Goal: Information Seeking & Learning: Learn about a topic

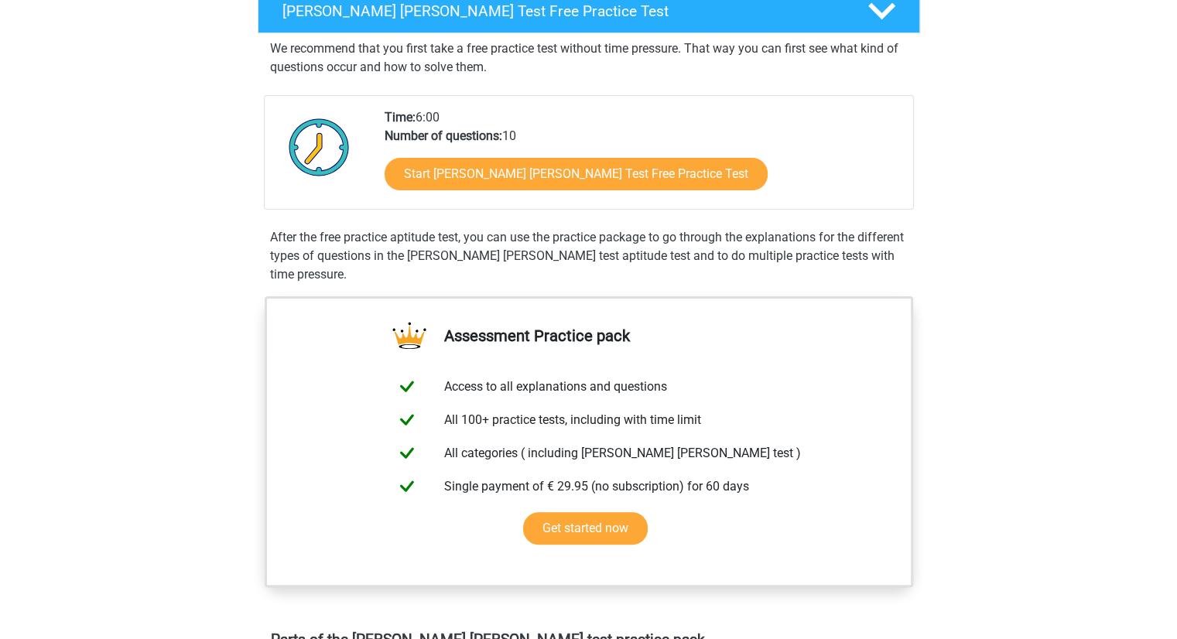
scroll to position [266, 0]
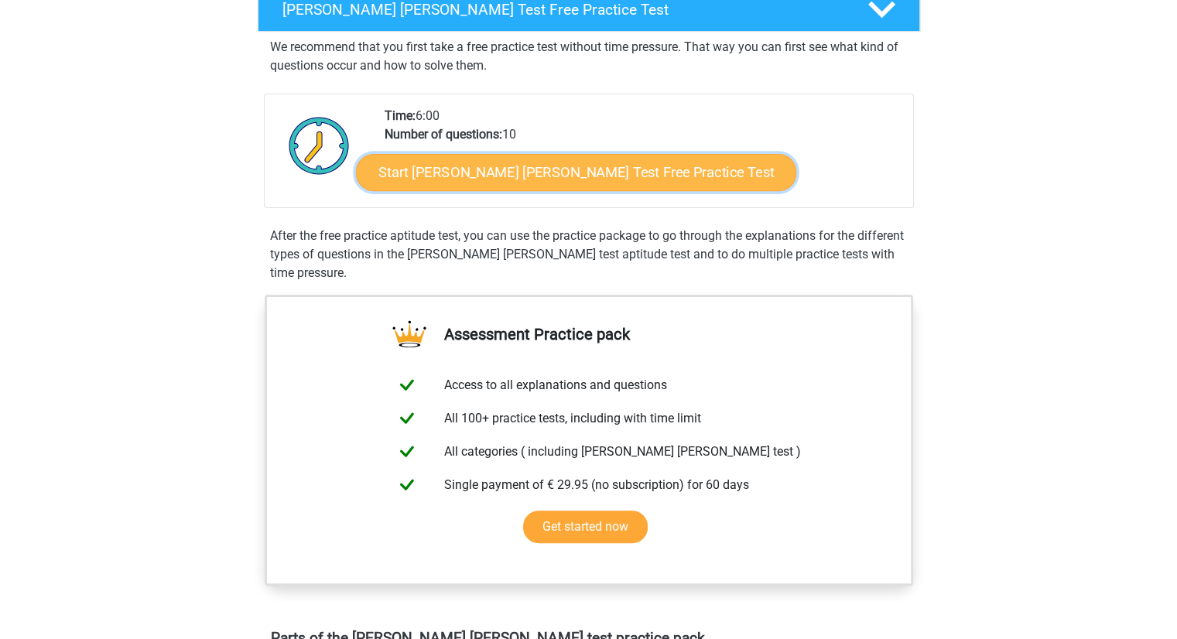
click at [579, 177] on link "Start Watson Glaser Test Free Practice Test" at bounding box center [576, 172] width 440 height 37
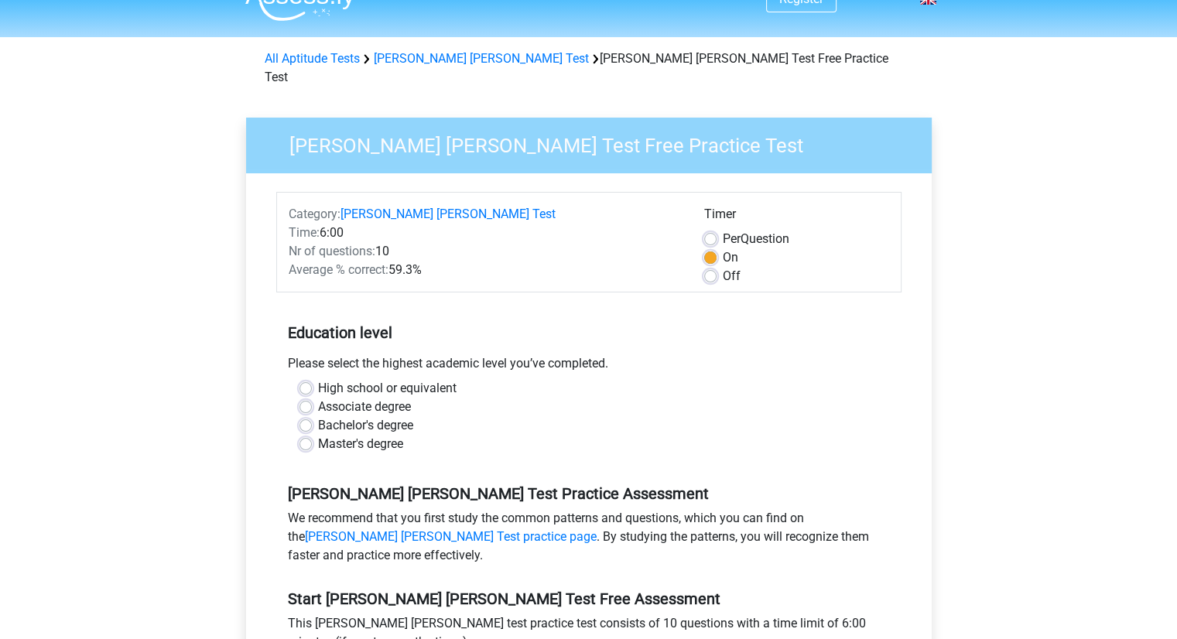
scroll to position [28, 0]
click at [723, 248] on label "On" at bounding box center [730, 257] width 15 height 19
click at [708, 248] on input "On" at bounding box center [710, 255] width 12 height 15
click at [723, 230] on label "Per Question" at bounding box center [756, 239] width 67 height 19
click at [712, 230] on input "Per Question" at bounding box center [710, 237] width 12 height 15
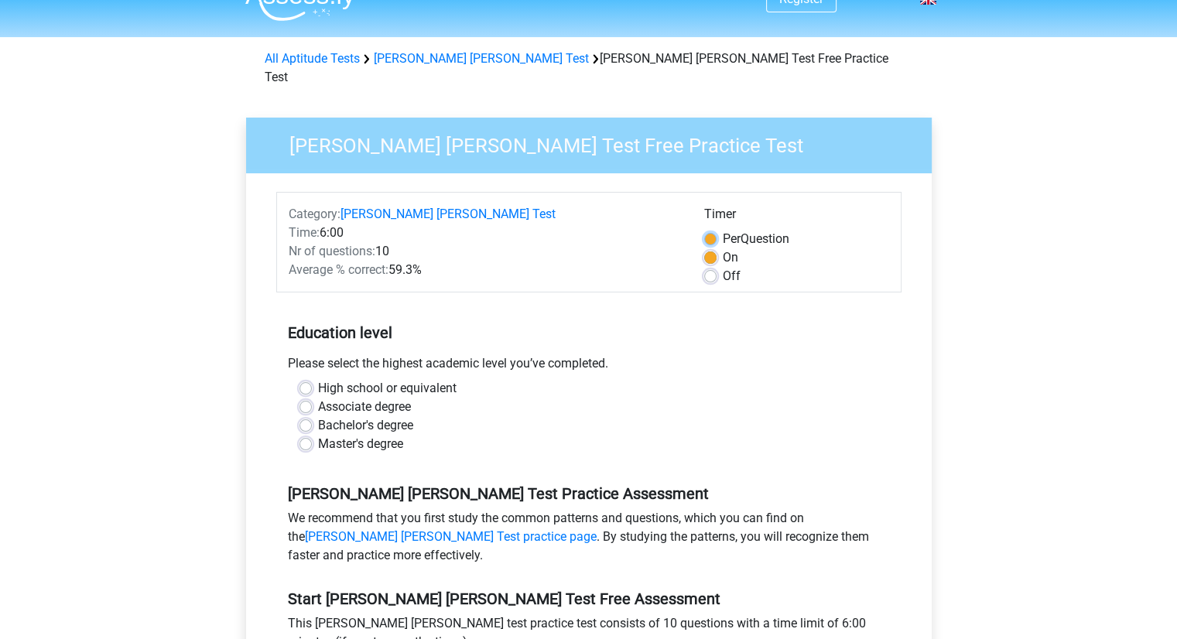
radio input "true"
click at [723, 248] on label "On" at bounding box center [730, 257] width 15 height 19
click at [712, 248] on input "On" at bounding box center [710, 255] width 12 height 15
radio input "true"
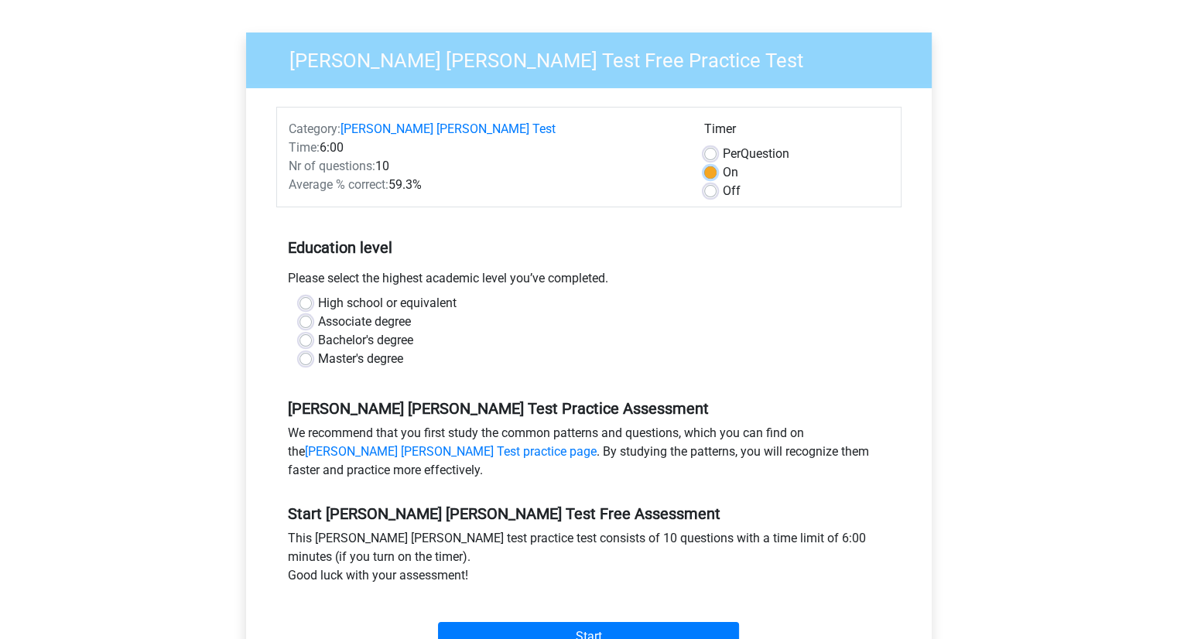
scroll to position [133, 0]
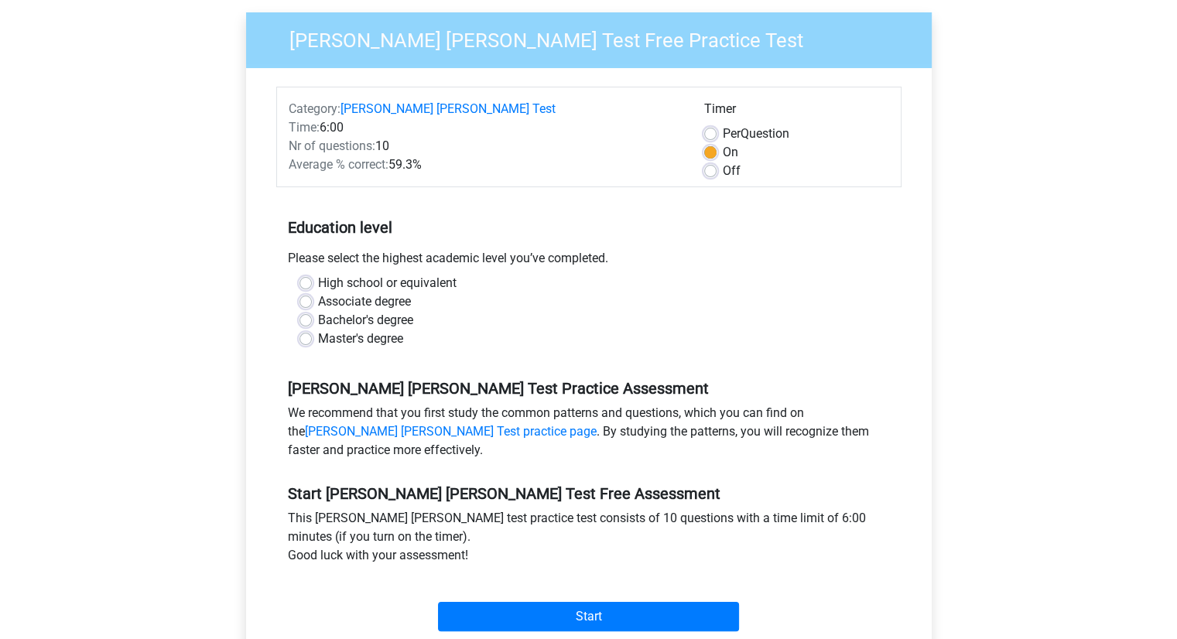
click at [411, 274] on label "High school or equivalent" at bounding box center [387, 283] width 139 height 19
click at [312, 274] on input "High school or equivalent" at bounding box center [306, 281] width 12 height 15
radio input "true"
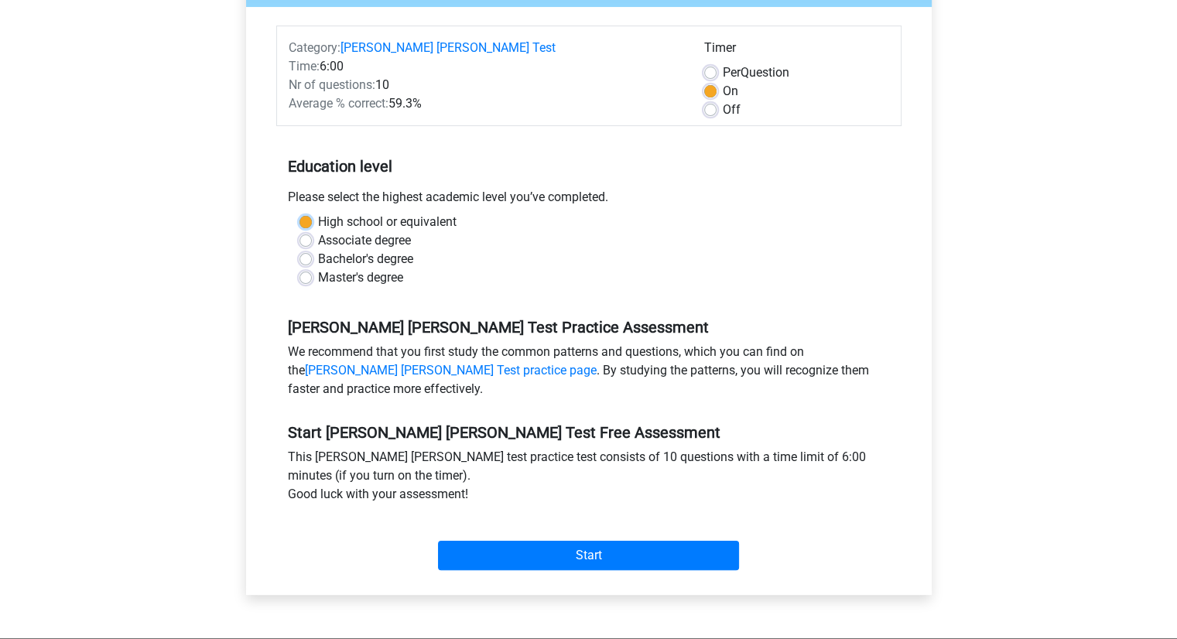
scroll to position [194, 0]
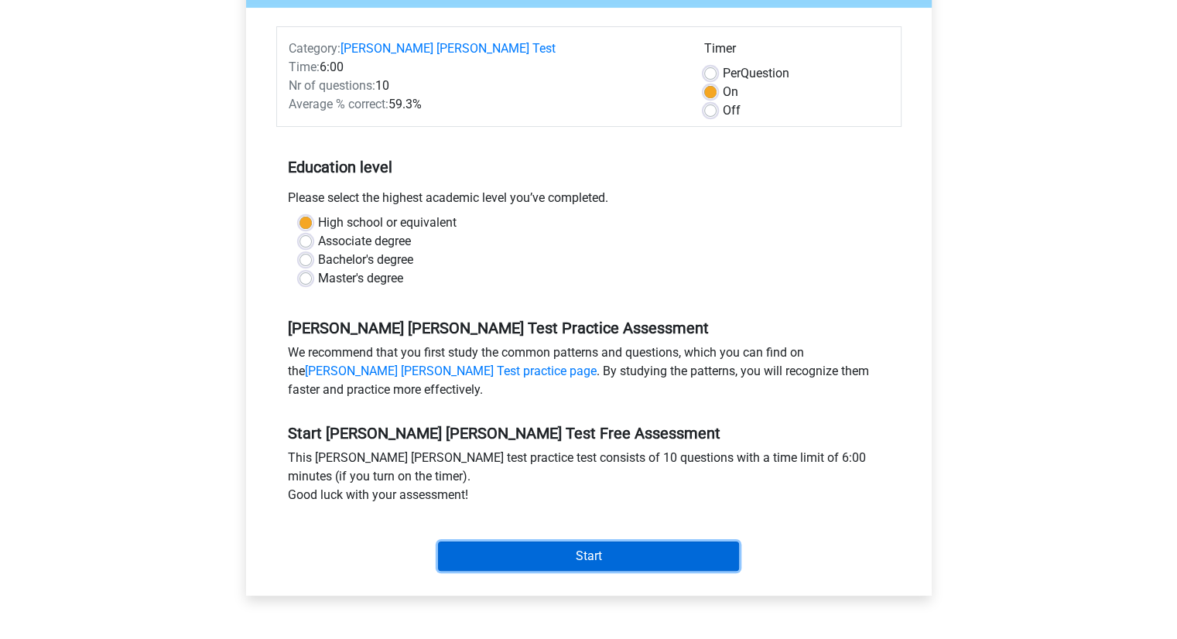
click at [553, 542] on input "Start" at bounding box center [588, 556] width 301 height 29
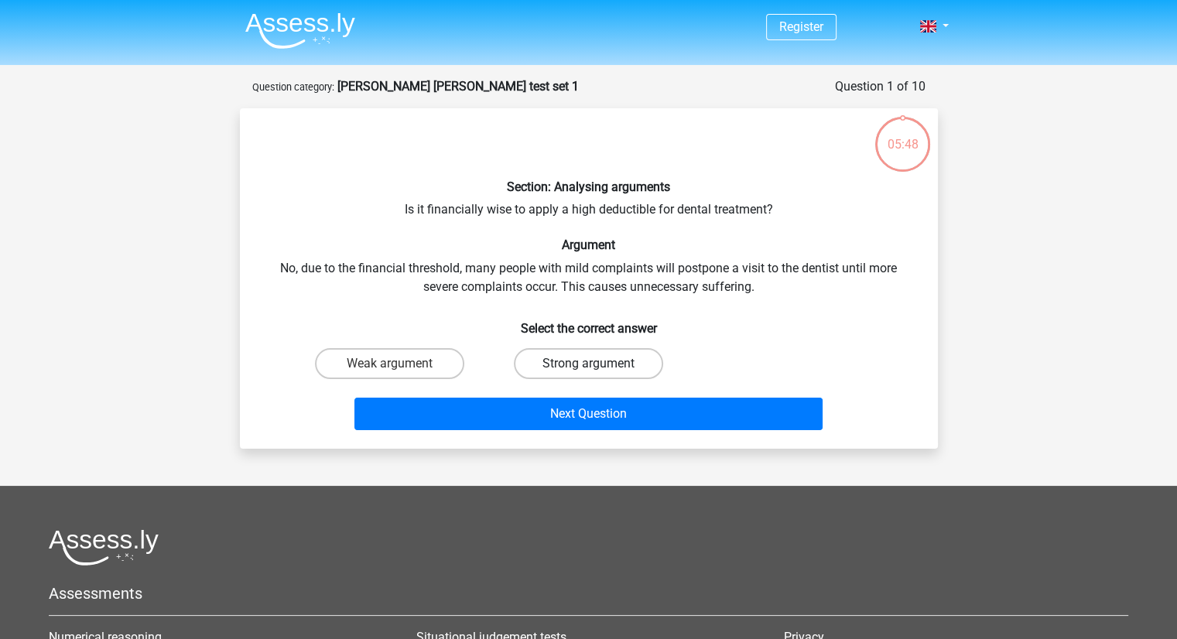
click at [626, 355] on label "Strong argument" at bounding box center [588, 363] width 149 height 31
click at [598, 364] on input "Strong argument" at bounding box center [593, 369] width 10 height 10
radio input "true"
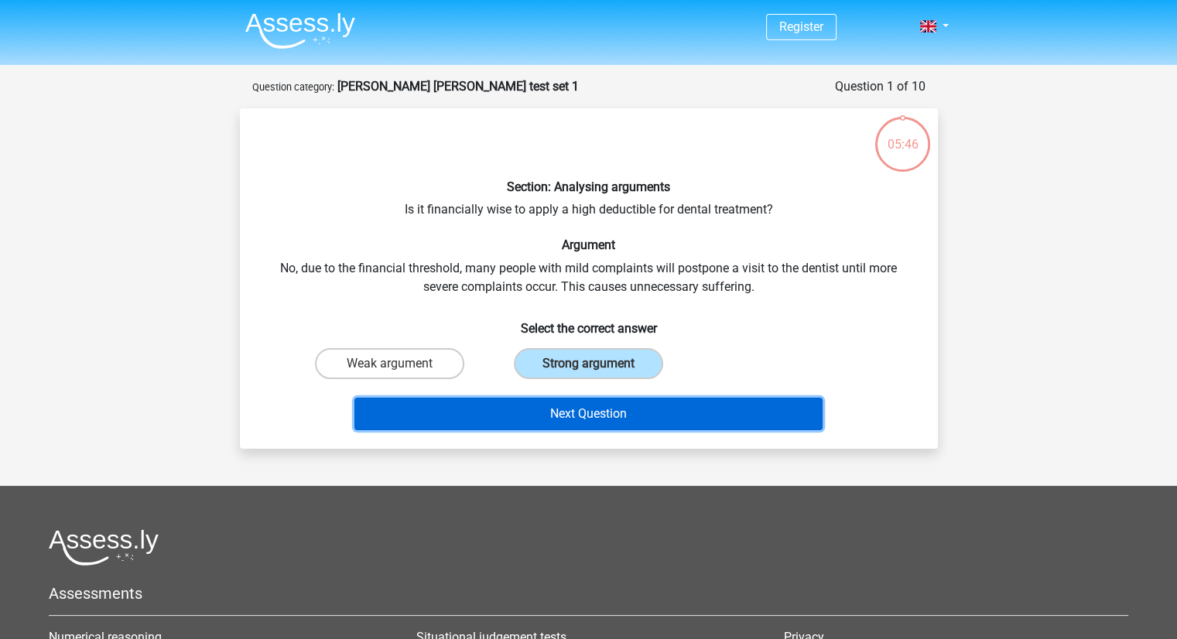
click at [625, 418] on button "Next Question" at bounding box center [589, 414] width 468 height 33
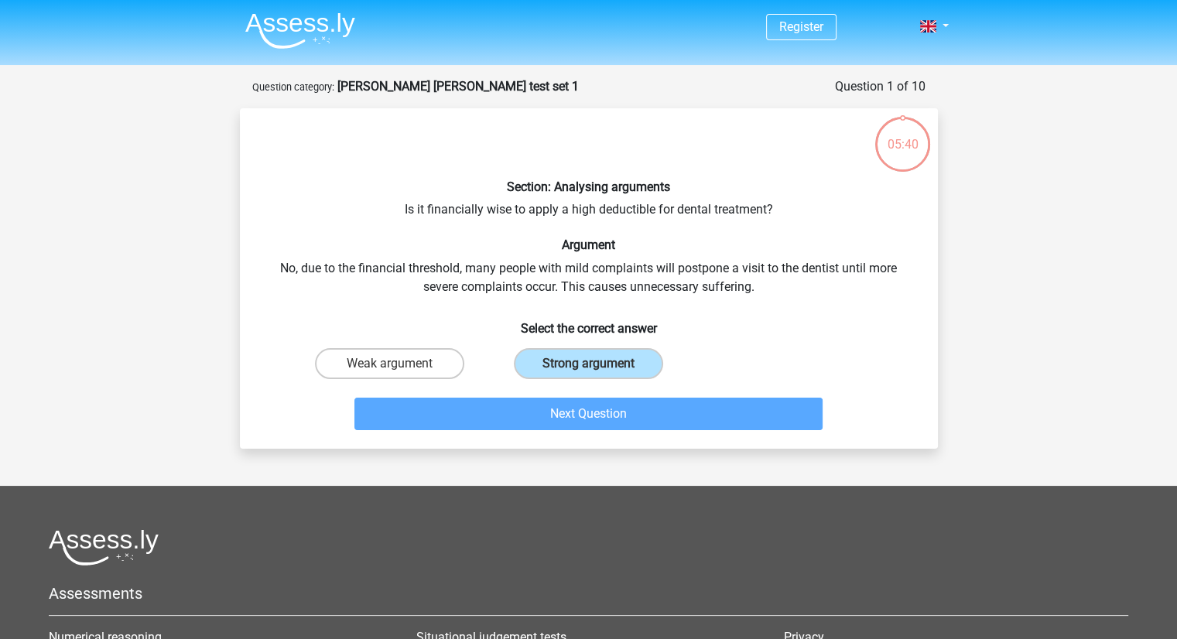
drag, startPoint x: 644, startPoint y: 419, endPoint x: 910, endPoint y: 366, distance: 270.7
click at [910, 366] on div "Weak argument Strong argument" at bounding box center [589, 363] width 649 height 43
click at [445, 357] on label "Weak argument" at bounding box center [389, 363] width 149 height 31
click at [399, 364] on input "Weak argument" at bounding box center [394, 369] width 10 height 10
radio input "true"
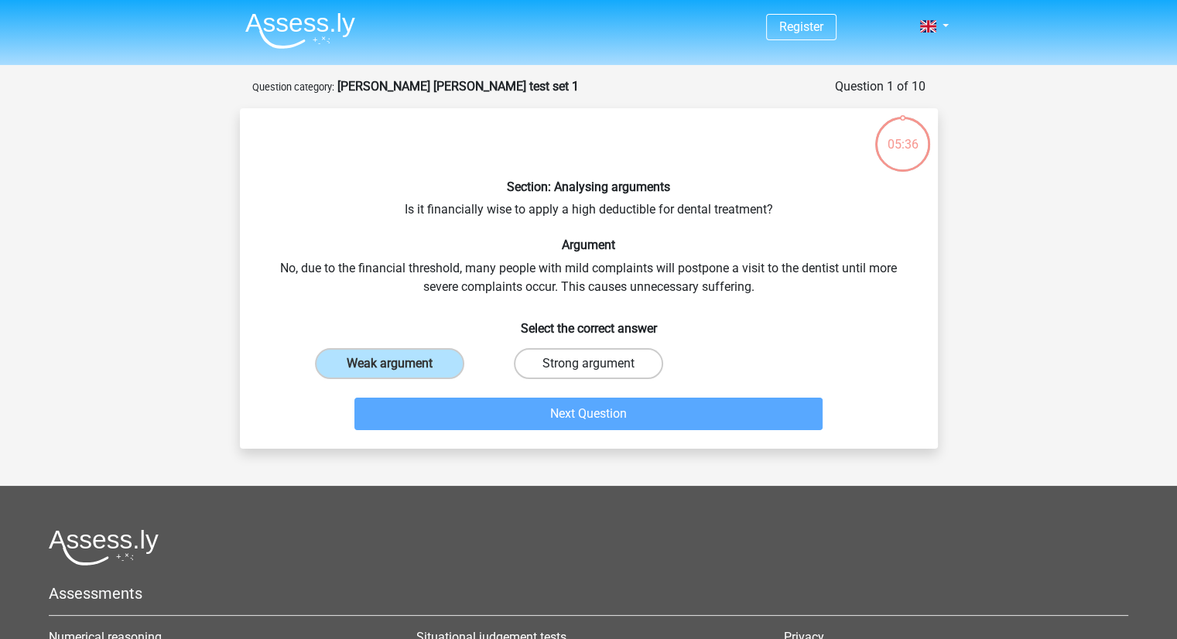
click at [540, 366] on label "Strong argument" at bounding box center [588, 363] width 149 height 31
click at [588, 366] on input "Strong argument" at bounding box center [593, 369] width 10 height 10
radio input "true"
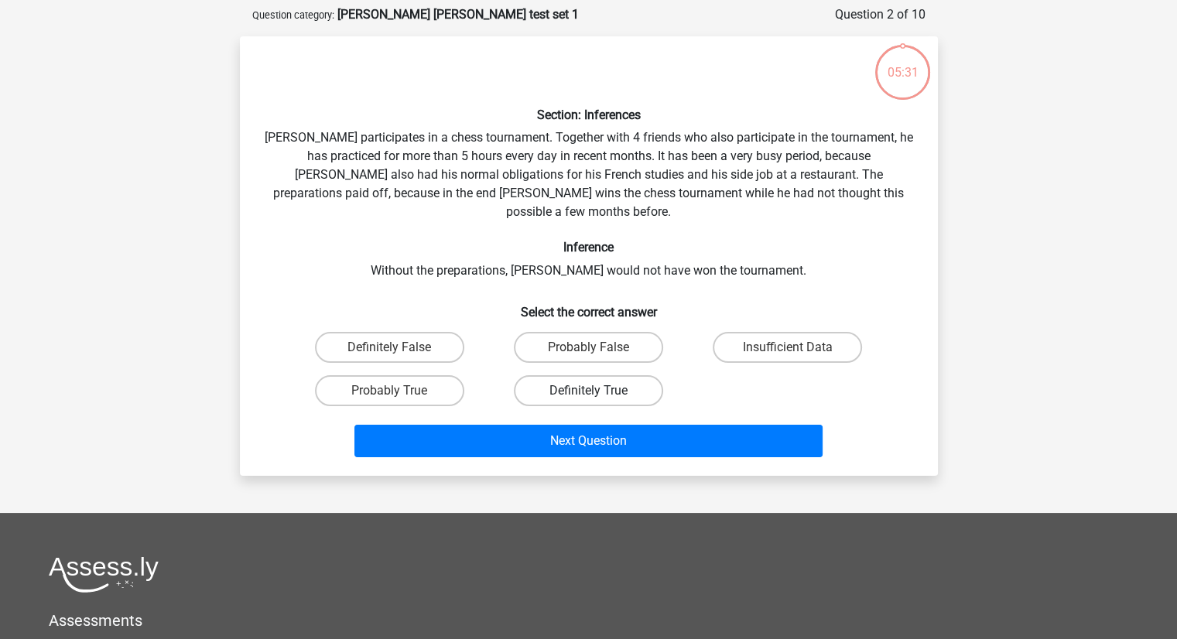
scroll to position [77, 0]
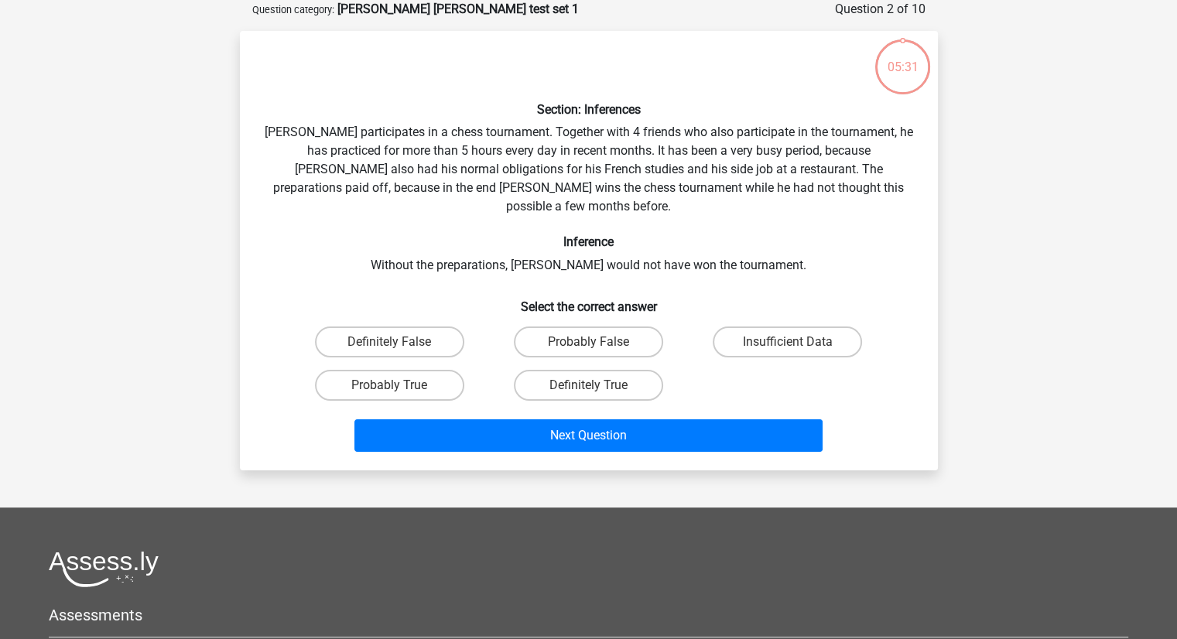
drag, startPoint x: 572, startPoint y: 413, endPoint x: 471, endPoint y: 269, distance: 175.7
click at [471, 287] on h6 "Select the correct answer" at bounding box center [589, 300] width 649 height 27
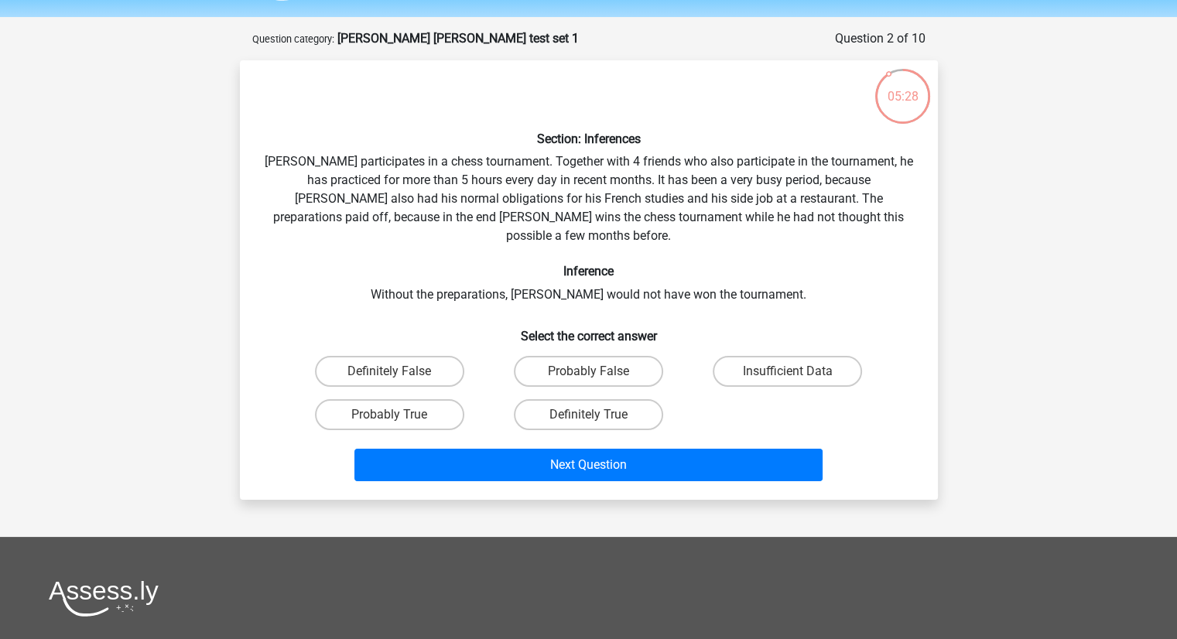
scroll to position [46, 0]
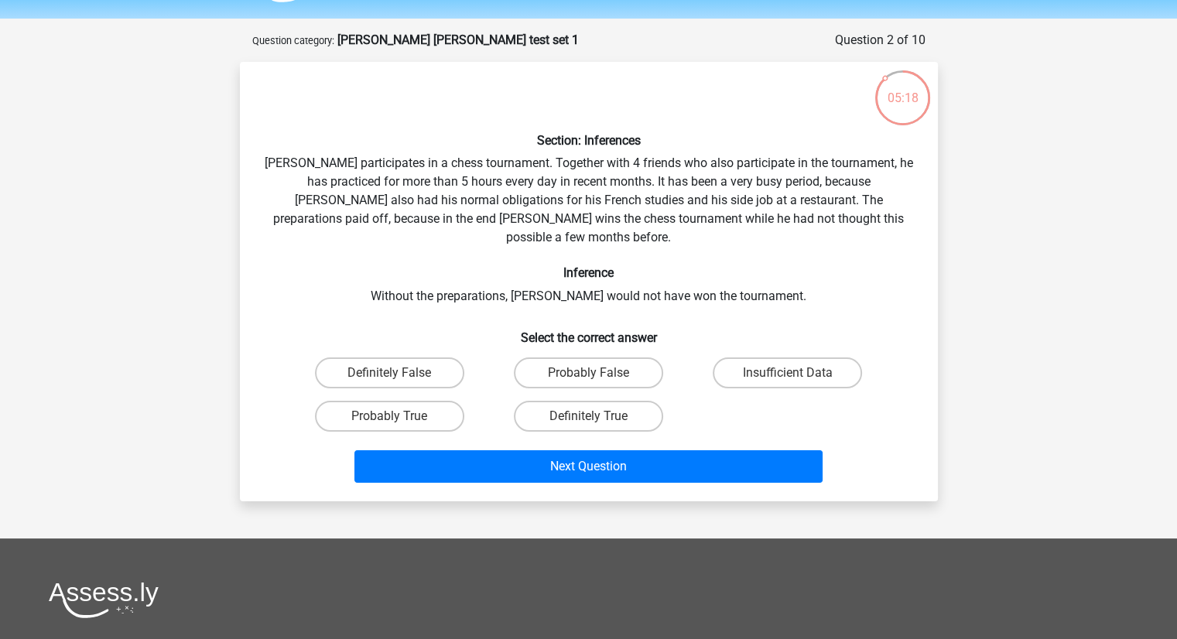
click at [514, 266] on h6 "Inference" at bounding box center [589, 273] width 649 height 15
click at [375, 401] on label "Probably True" at bounding box center [389, 416] width 149 height 31
click at [389, 416] on input "Probably True" at bounding box center [394, 421] width 10 height 10
radio input "true"
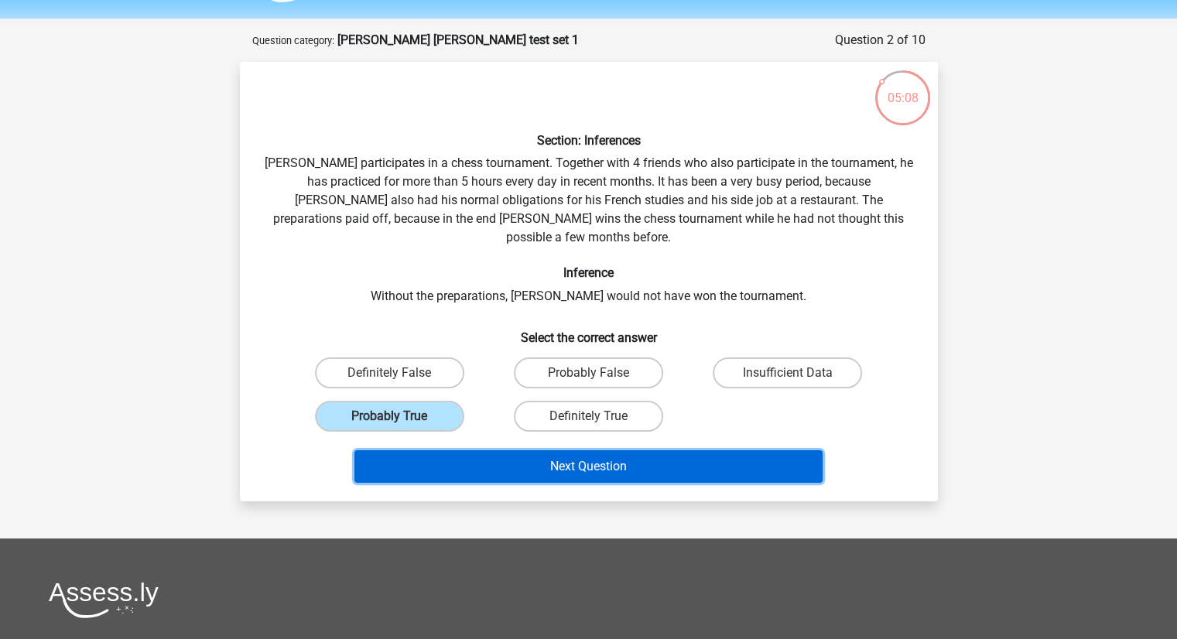
click at [437, 451] on button "Next Question" at bounding box center [589, 467] width 468 height 33
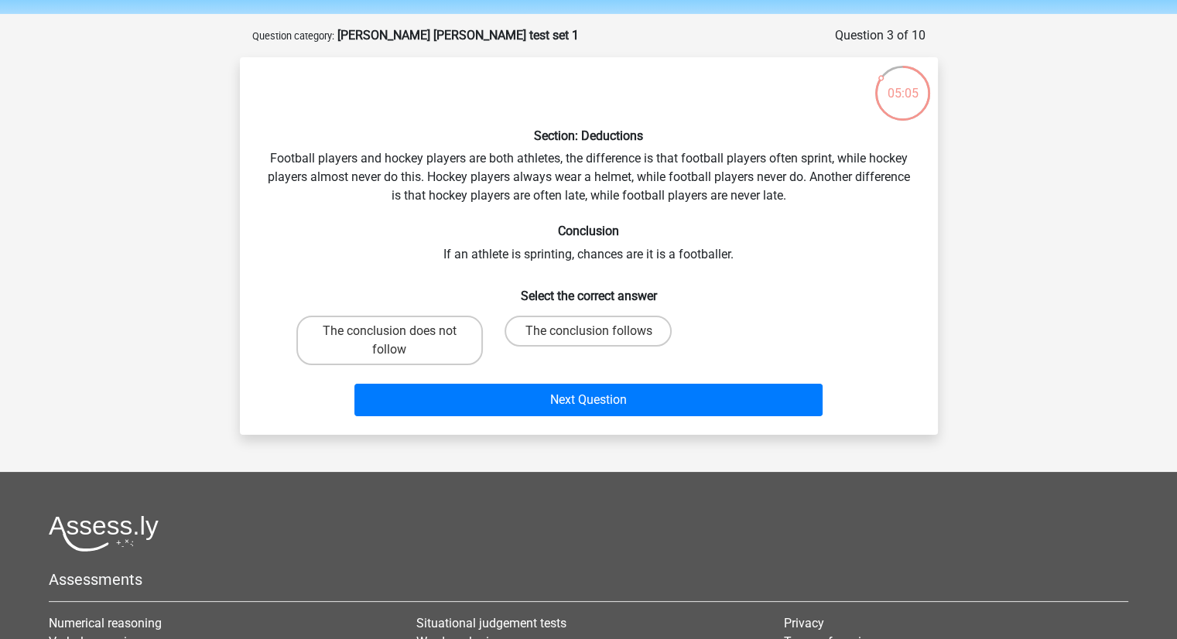
scroll to position [50, 0]
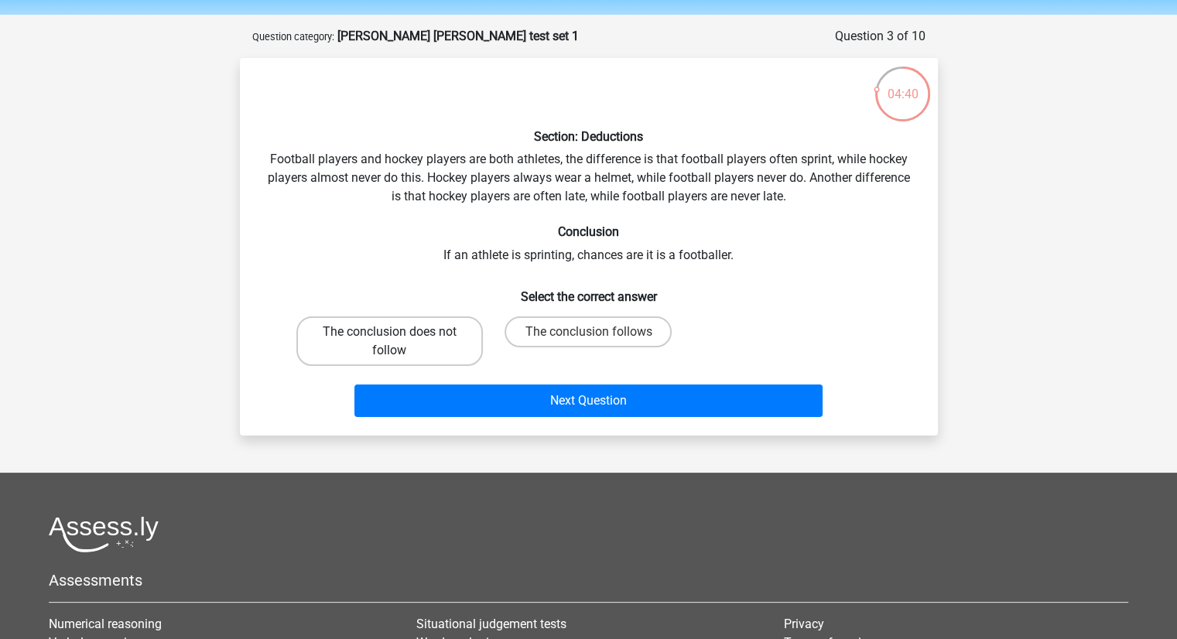
click at [407, 326] on label "The conclusion does not follow" at bounding box center [389, 342] width 187 height 50
click at [399, 332] on input "The conclusion does not follow" at bounding box center [394, 337] width 10 height 10
radio input "true"
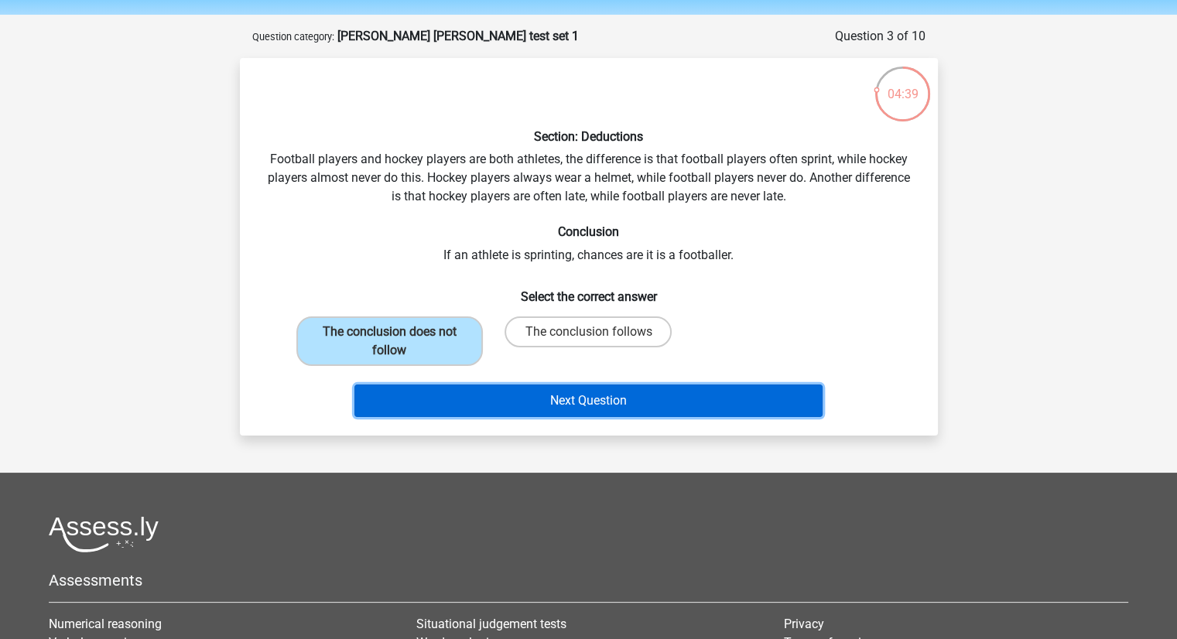
click at [438, 388] on button "Next Question" at bounding box center [589, 401] width 468 height 33
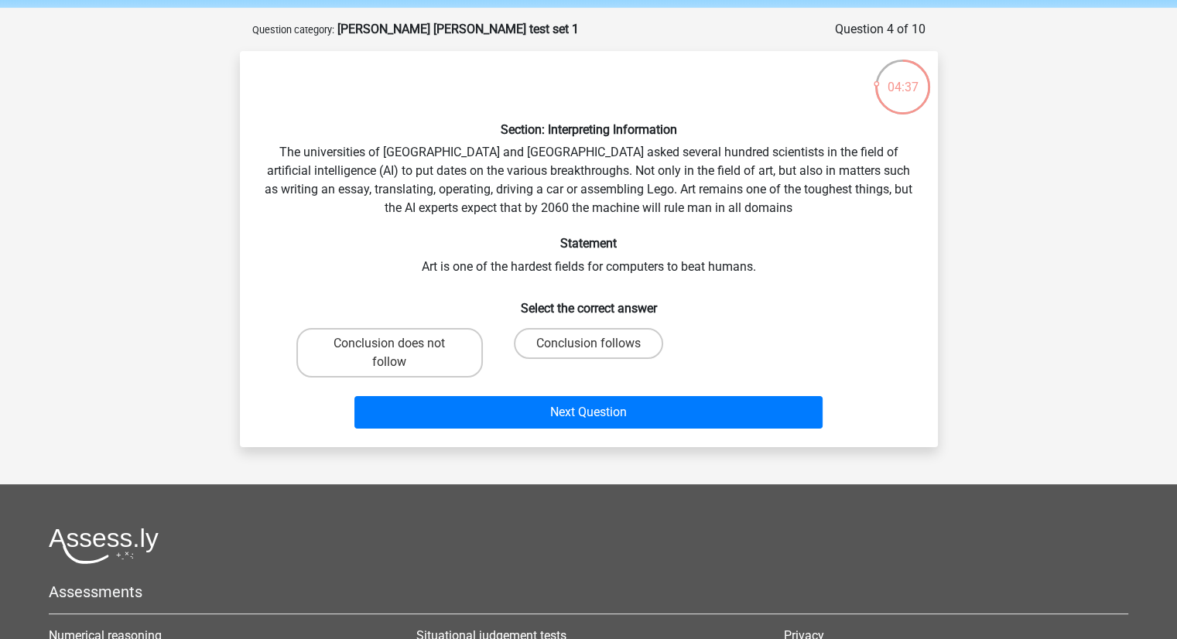
scroll to position [46, 0]
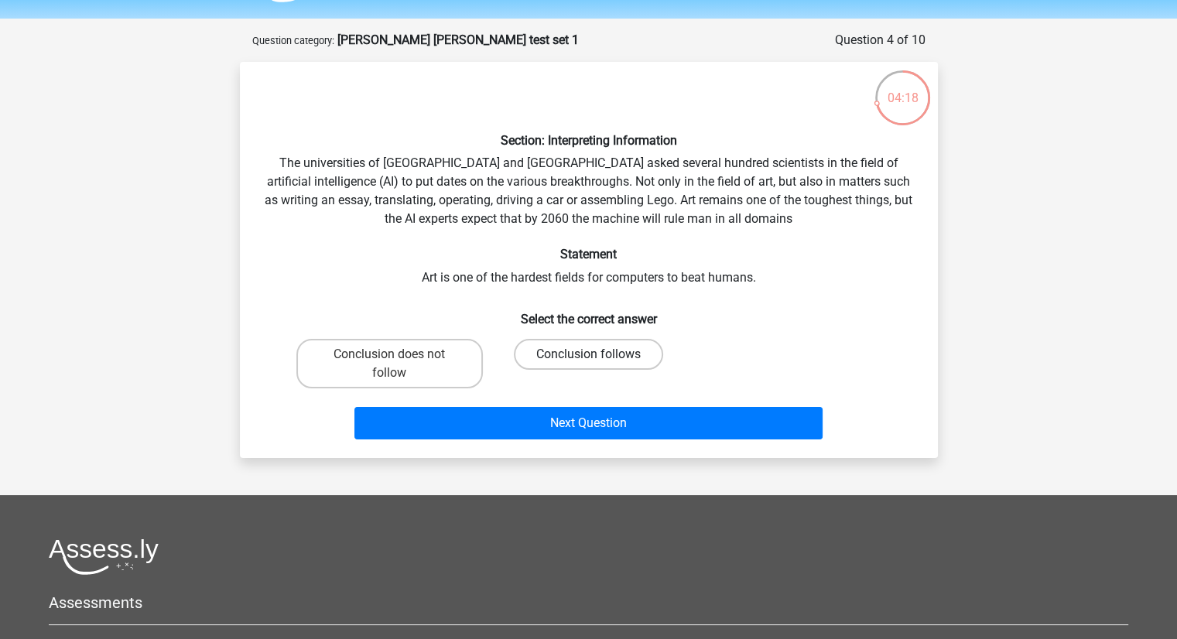
click at [551, 355] on label "Conclusion follows" at bounding box center [588, 354] width 149 height 31
click at [588, 355] on input "Conclusion follows" at bounding box center [593, 360] width 10 height 10
radio input "true"
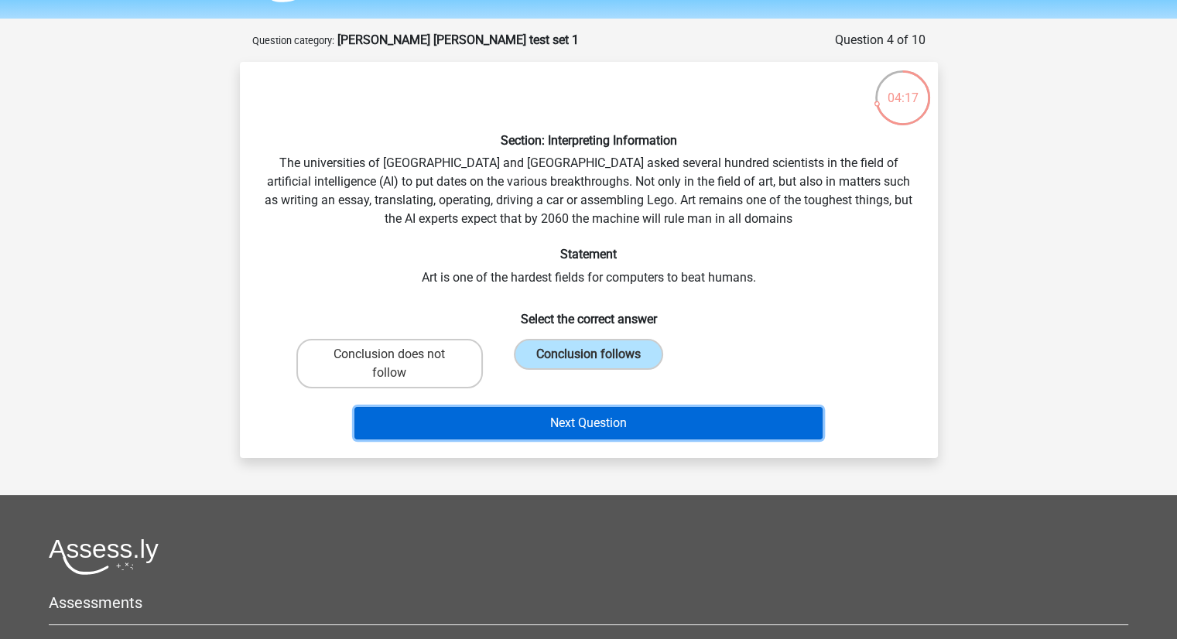
click at [598, 430] on button "Next Question" at bounding box center [589, 423] width 468 height 33
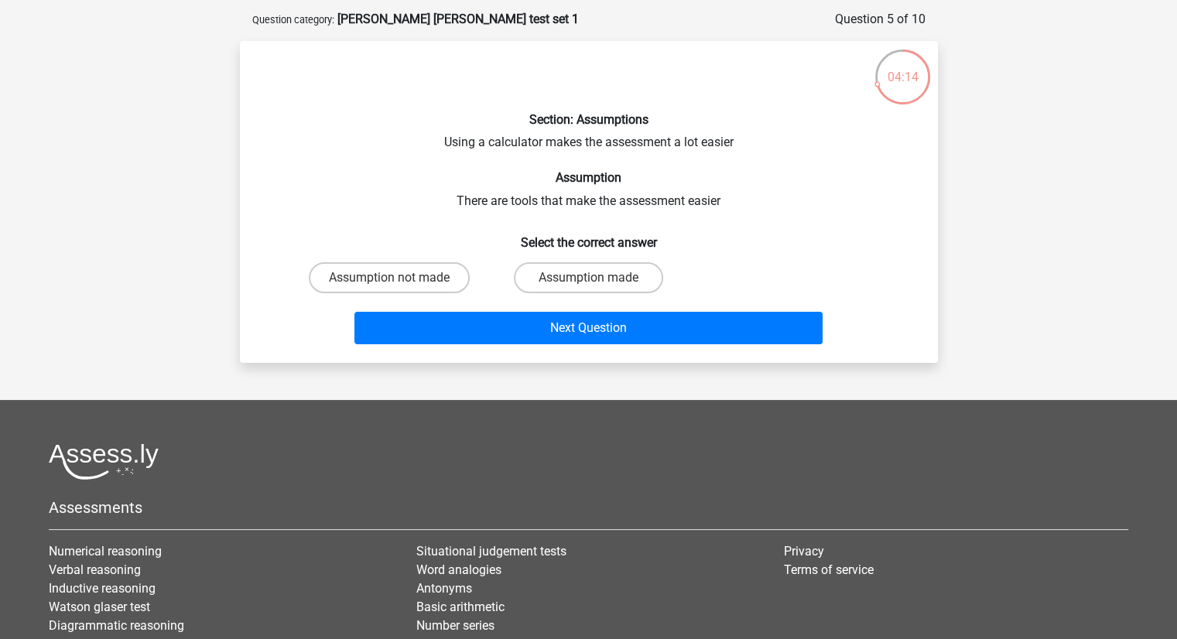
scroll to position [68, 0]
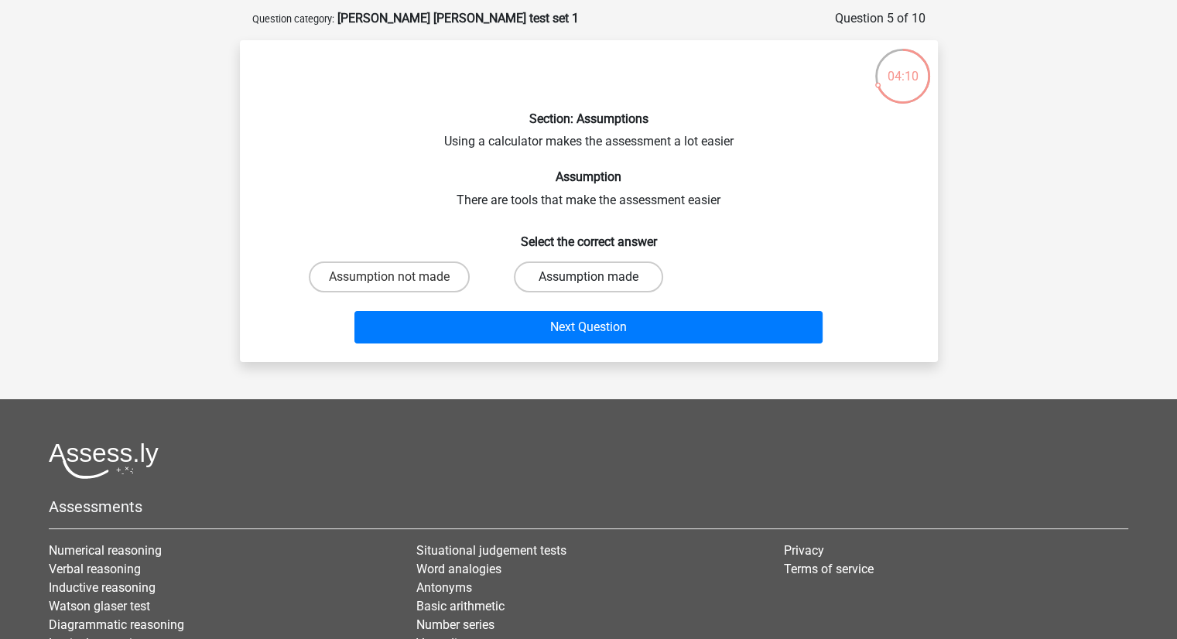
click at [529, 270] on label "Assumption made" at bounding box center [588, 277] width 149 height 31
click at [588, 277] on input "Assumption made" at bounding box center [593, 282] width 10 height 10
radio input "true"
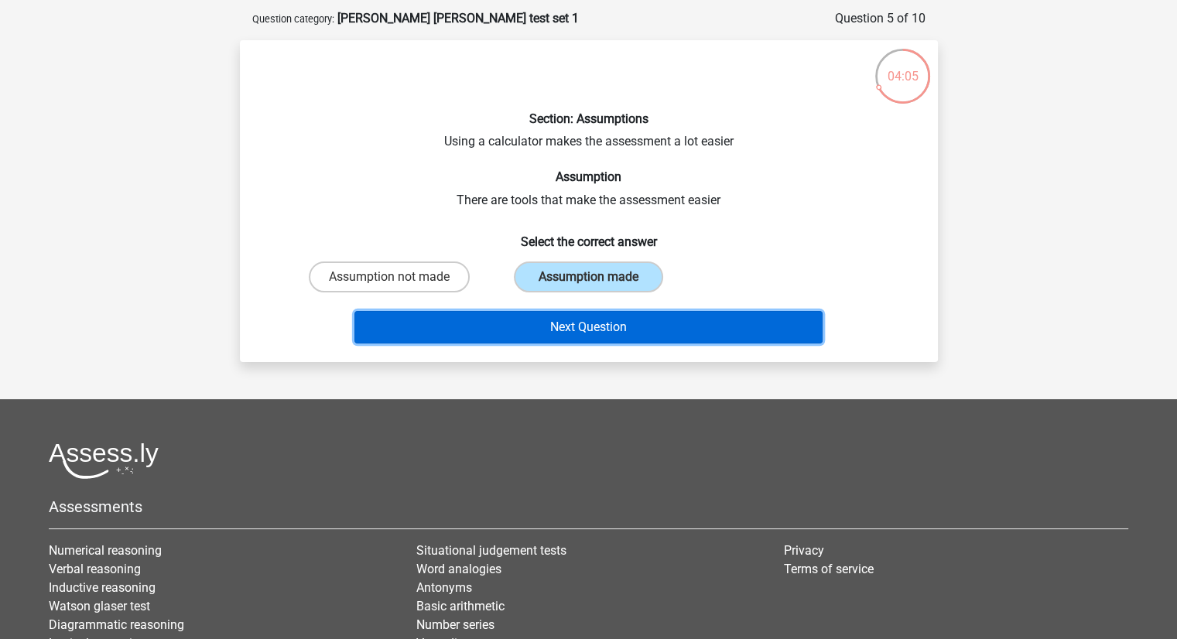
click at [547, 316] on button "Next Question" at bounding box center [589, 327] width 468 height 33
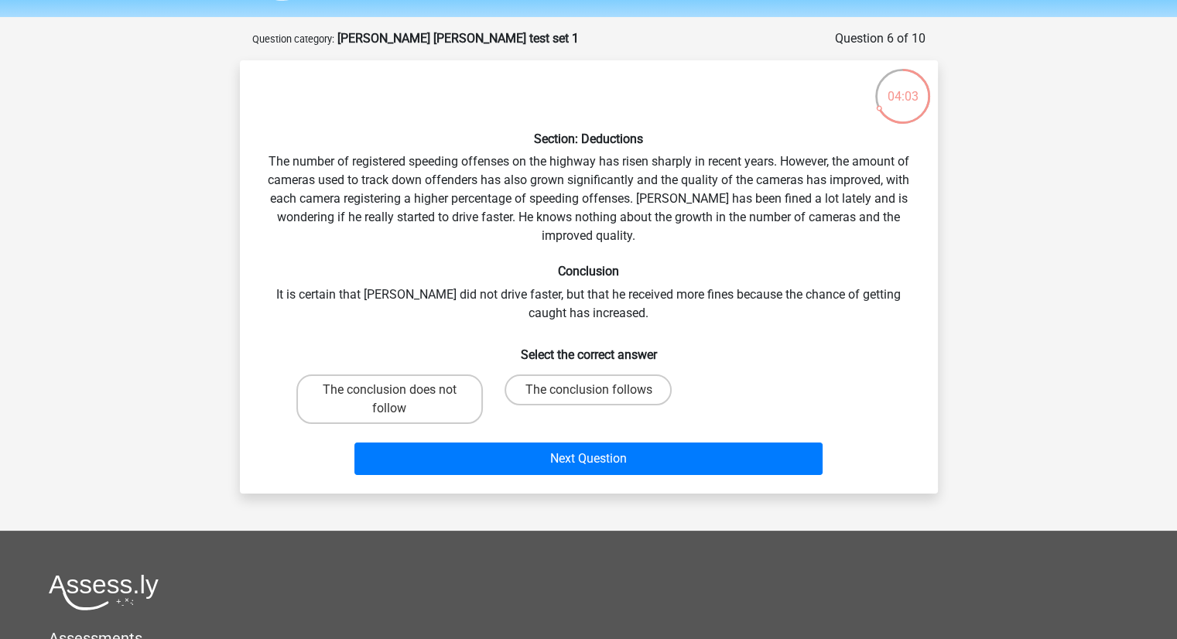
scroll to position [46, 0]
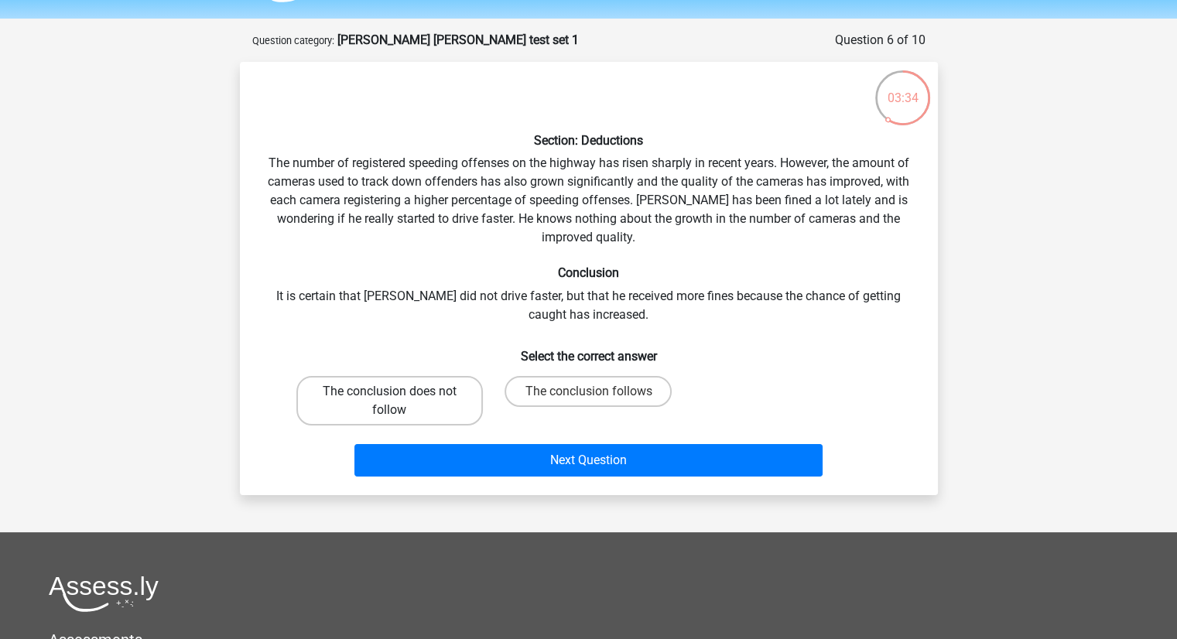
click at [382, 398] on label "The conclusion does not follow" at bounding box center [389, 401] width 187 height 50
click at [389, 398] on input "The conclusion does not follow" at bounding box center [394, 397] width 10 height 10
radio input "true"
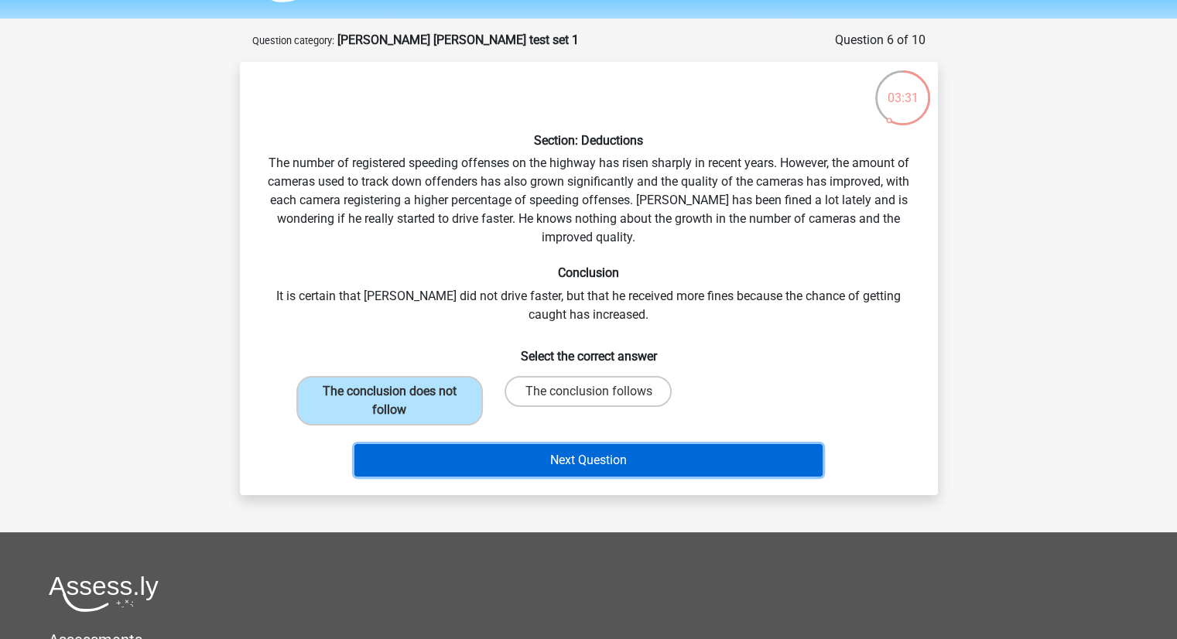
click at [424, 465] on button "Next Question" at bounding box center [589, 460] width 468 height 33
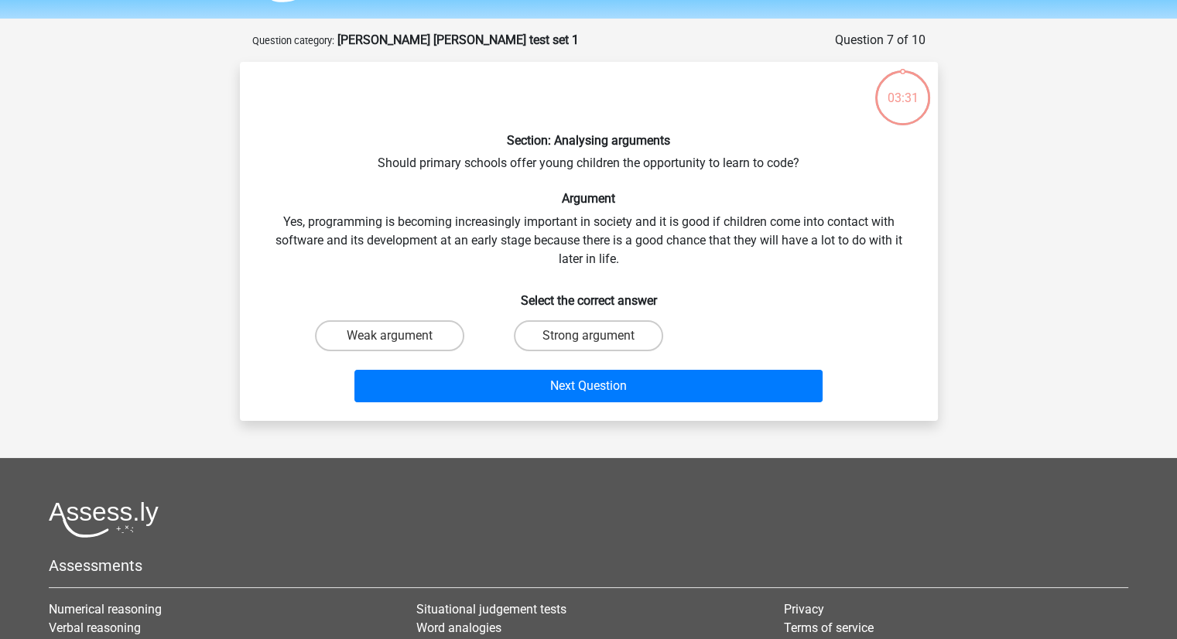
scroll to position [77, 0]
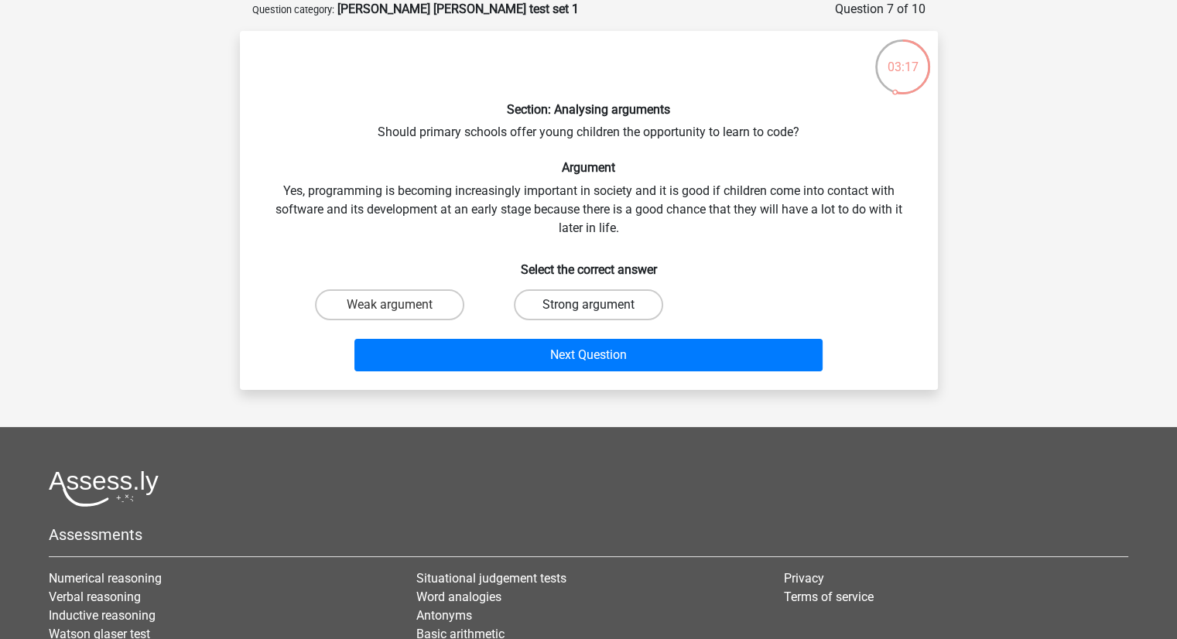
click at [622, 312] on label "Strong argument" at bounding box center [588, 305] width 149 height 31
click at [598, 312] on input "Strong argument" at bounding box center [593, 310] width 10 height 10
radio input "true"
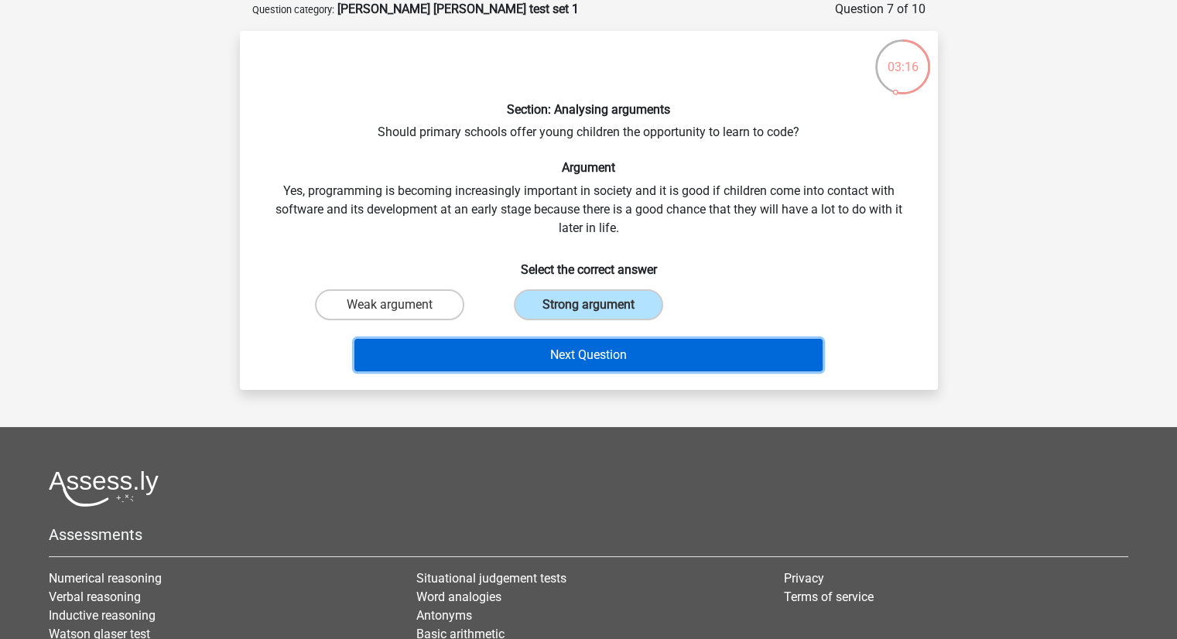
click at [625, 357] on button "Next Question" at bounding box center [589, 355] width 468 height 33
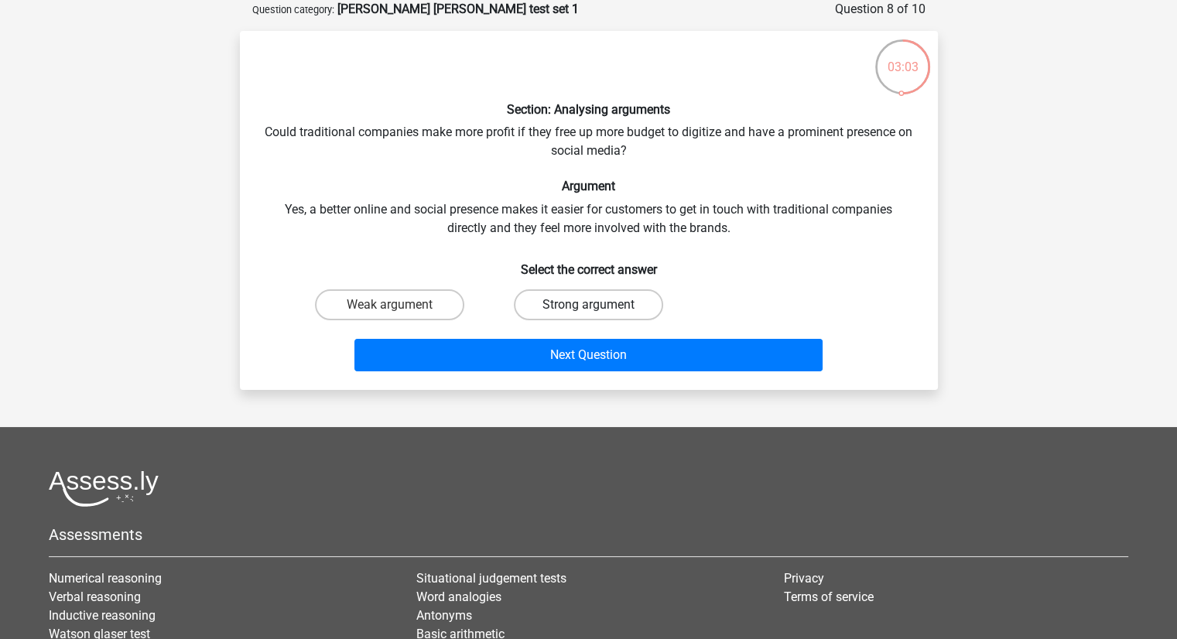
click at [561, 317] on label "Strong argument" at bounding box center [588, 305] width 149 height 31
click at [588, 315] on input "Strong argument" at bounding box center [593, 310] width 10 height 10
radio input "true"
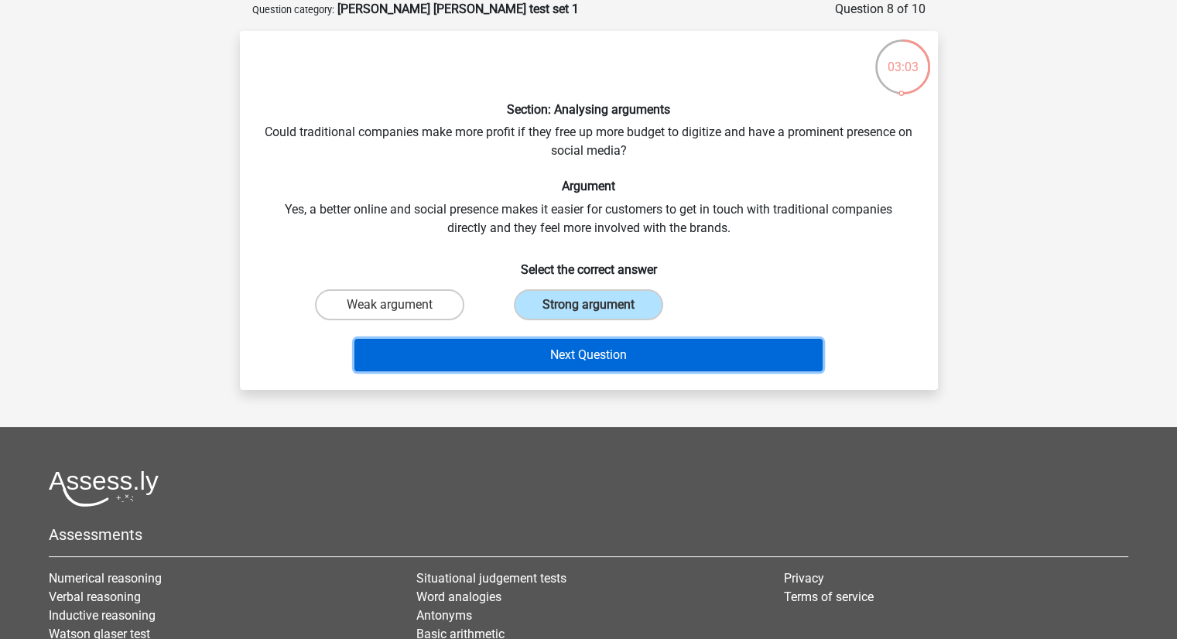
click at [573, 357] on button "Next Question" at bounding box center [589, 355] width 468 height 33
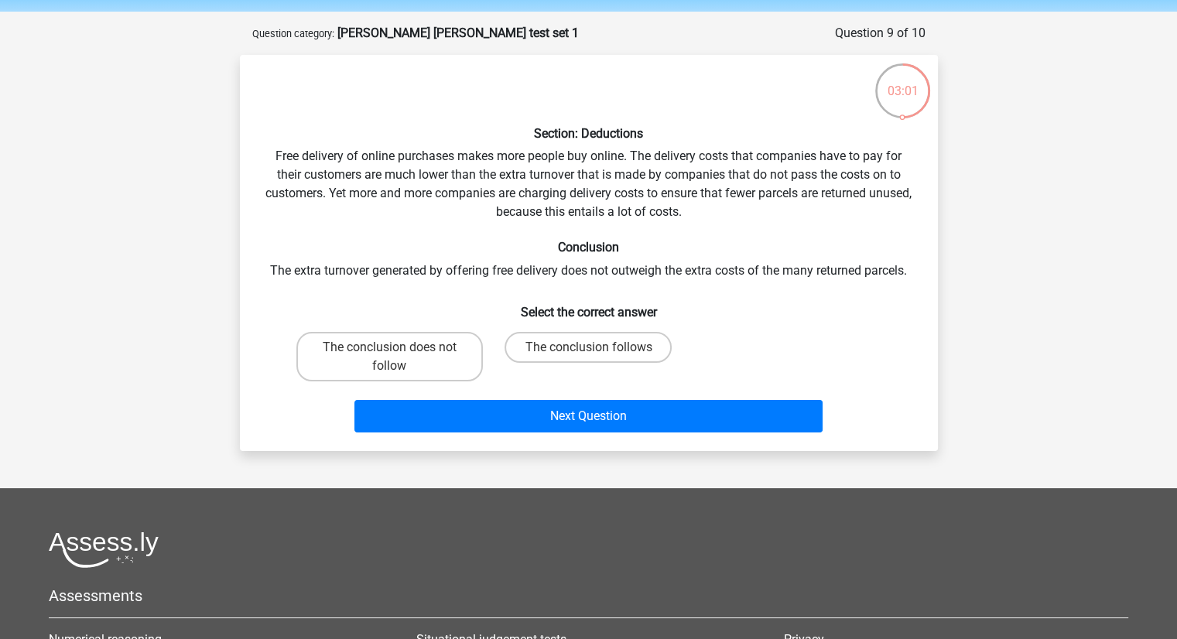
scroll to position [53, 0]
click at [557, 344] on label "The conclusion follows" at bounding box center [588, 348] width 167 height 31
click at [588, 348] on input "The conclusion follows" at bounding box center [593, 353] width 10 height 10
radio input "true"
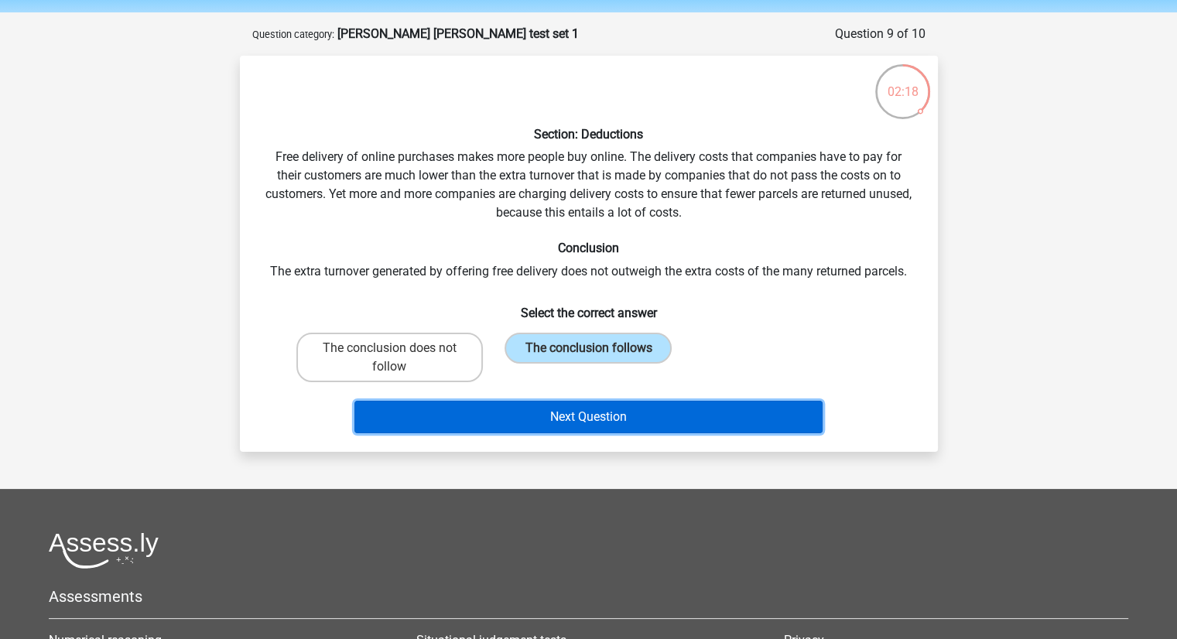
click at [574, 408] on button "Next Question" at bounding box center [589, 417] width 468 height 33
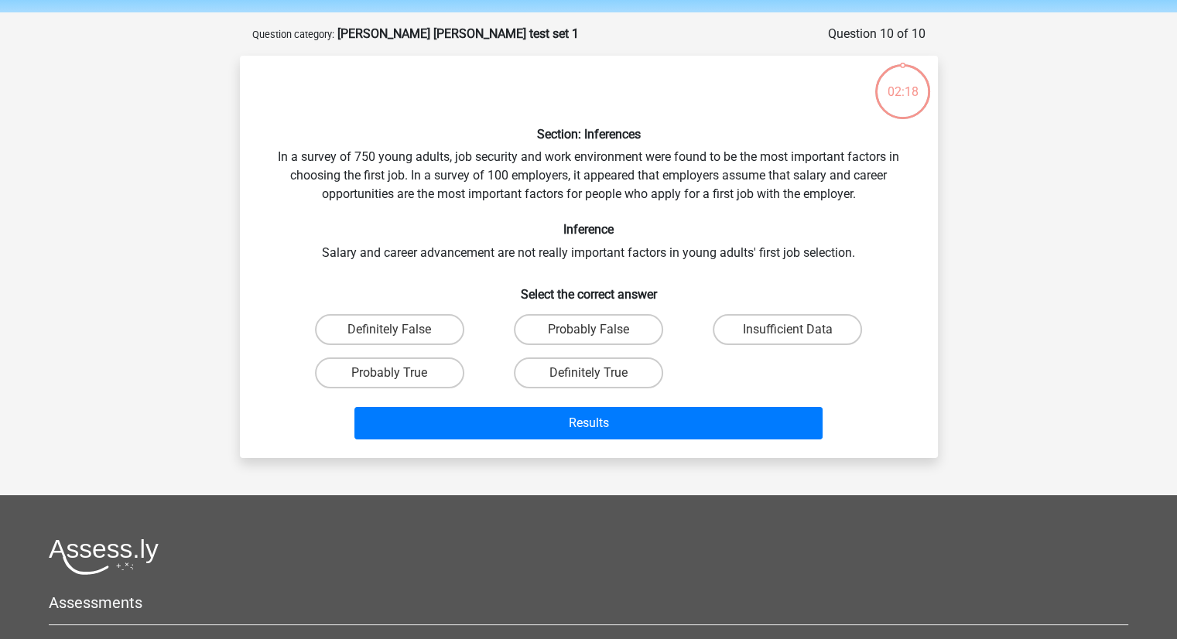
scroll to position [77, 0]
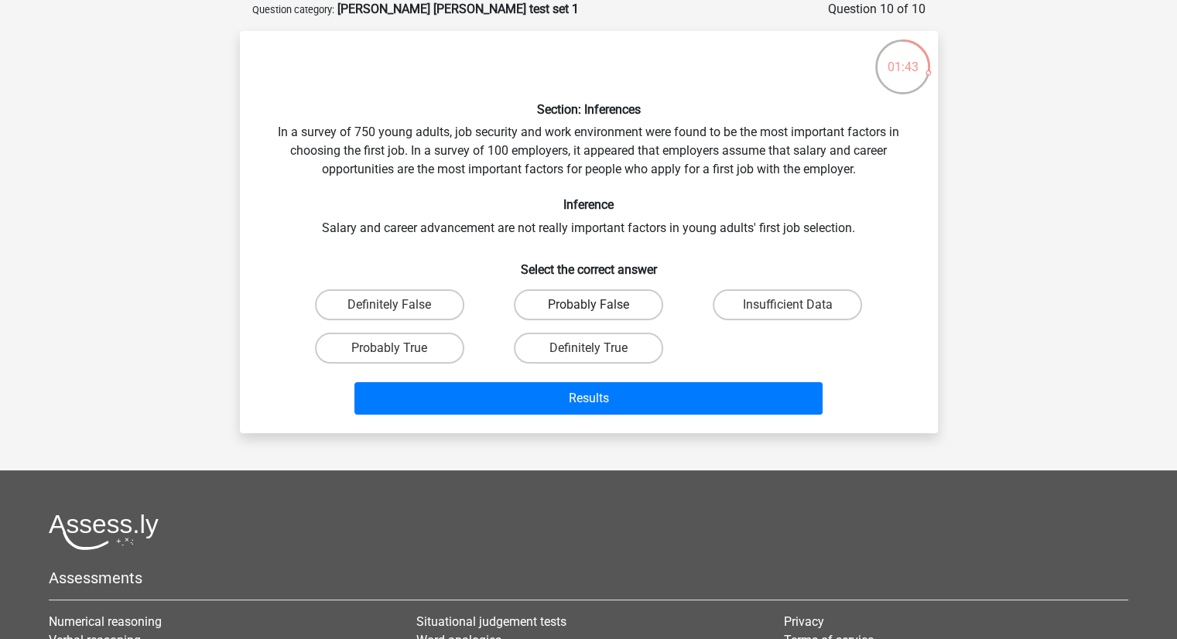
click at [612, 298] on label "Probably False" at bounding box center [588, 305] width 149 height 31
click at [598, 305] on input "Probably False" at bounding box center [593, 310] width 10 height 10
radio input "true"
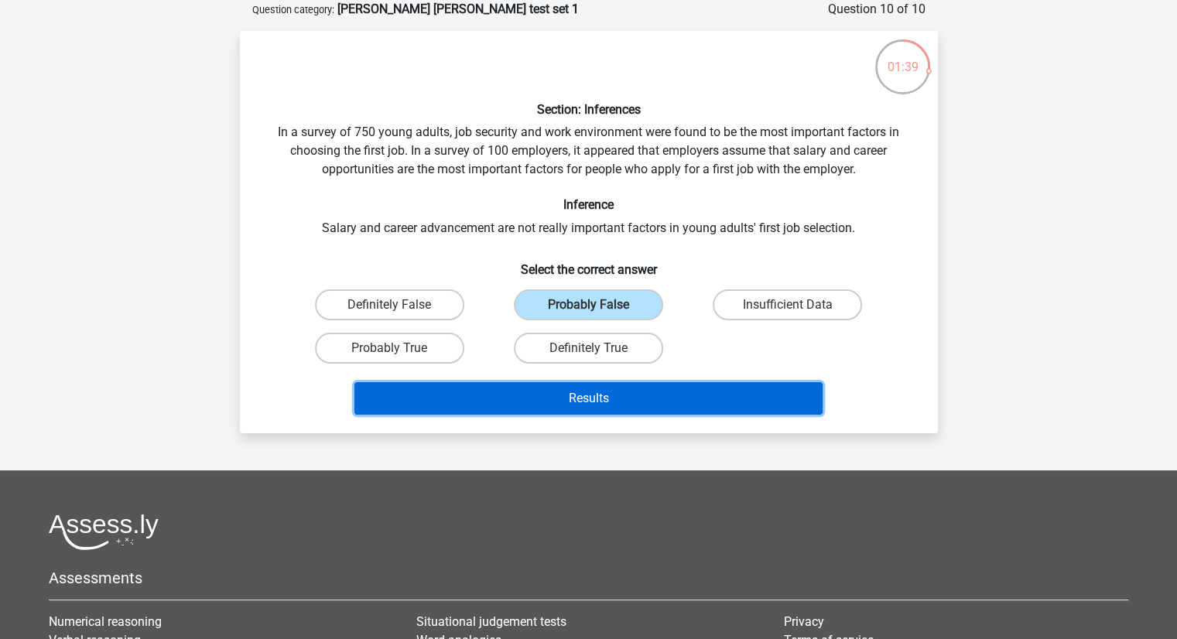
click at [653, 398] on button "Results" at bounding box center [589, 398] width 468 height 33
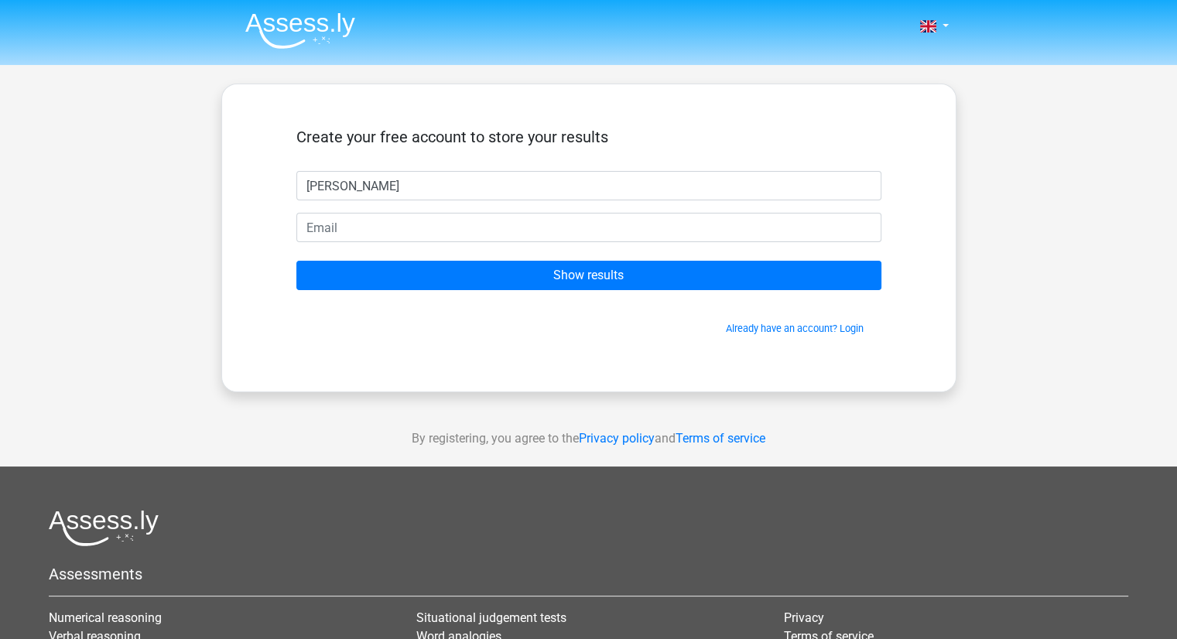
type input "Nathan"
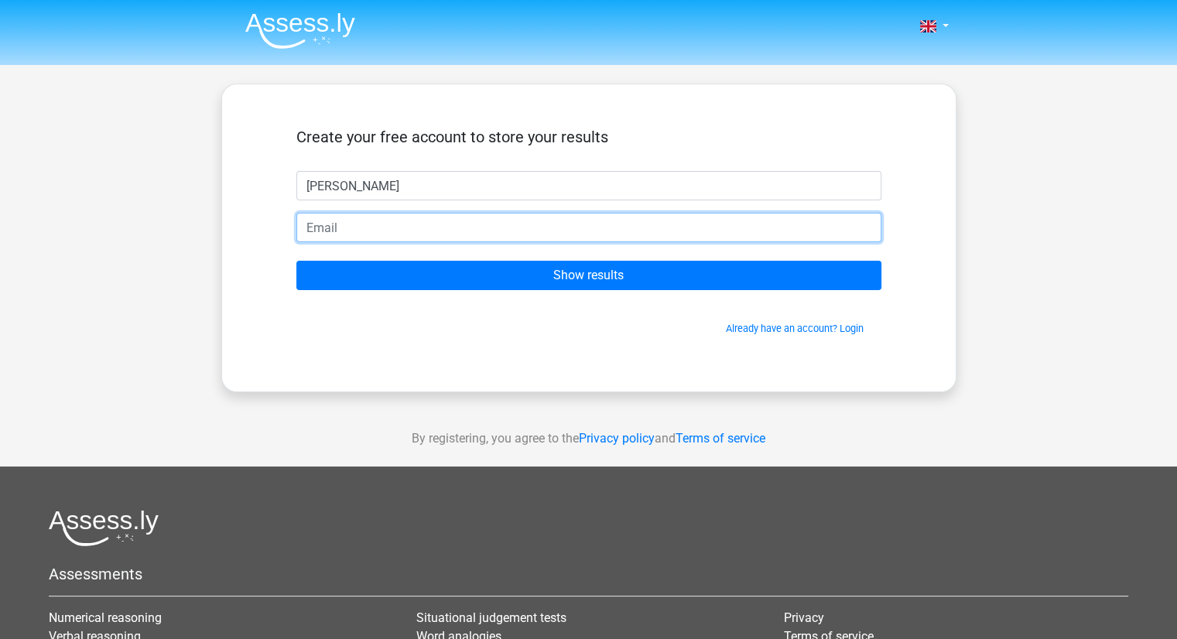
click at [530, 224] on input "email" at bounding box center [588, 227] width 585 height 29
type input "nathan.anton7@gmail.com"
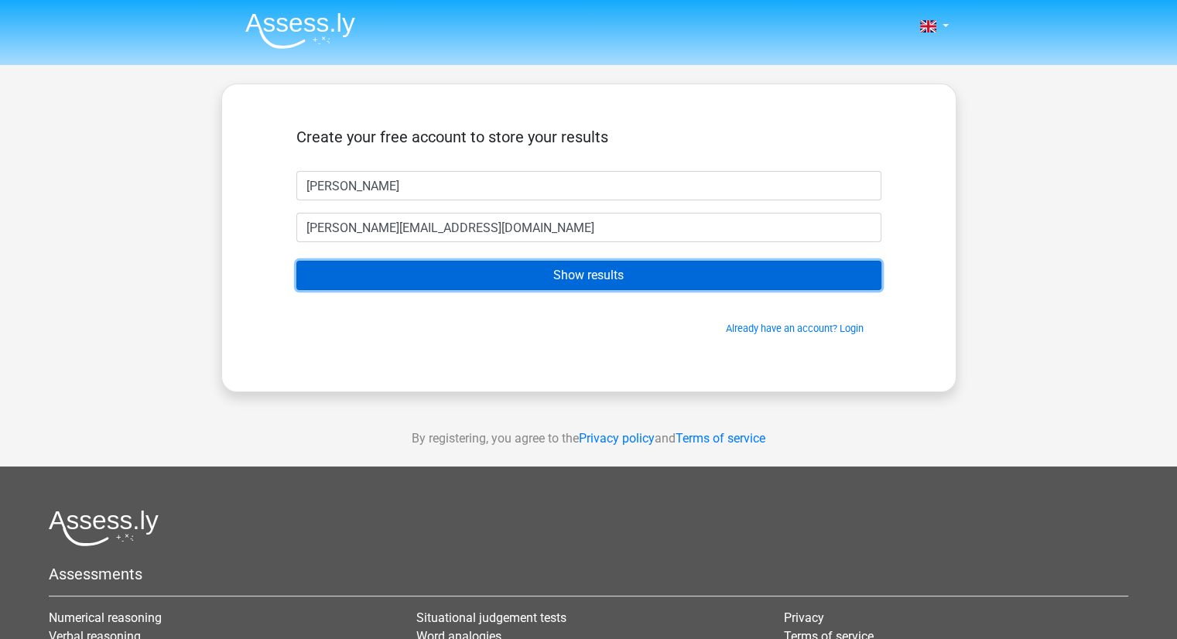
click at [477, 284] on input "Show results" at bounding box center [588, 275] width 585 height 29
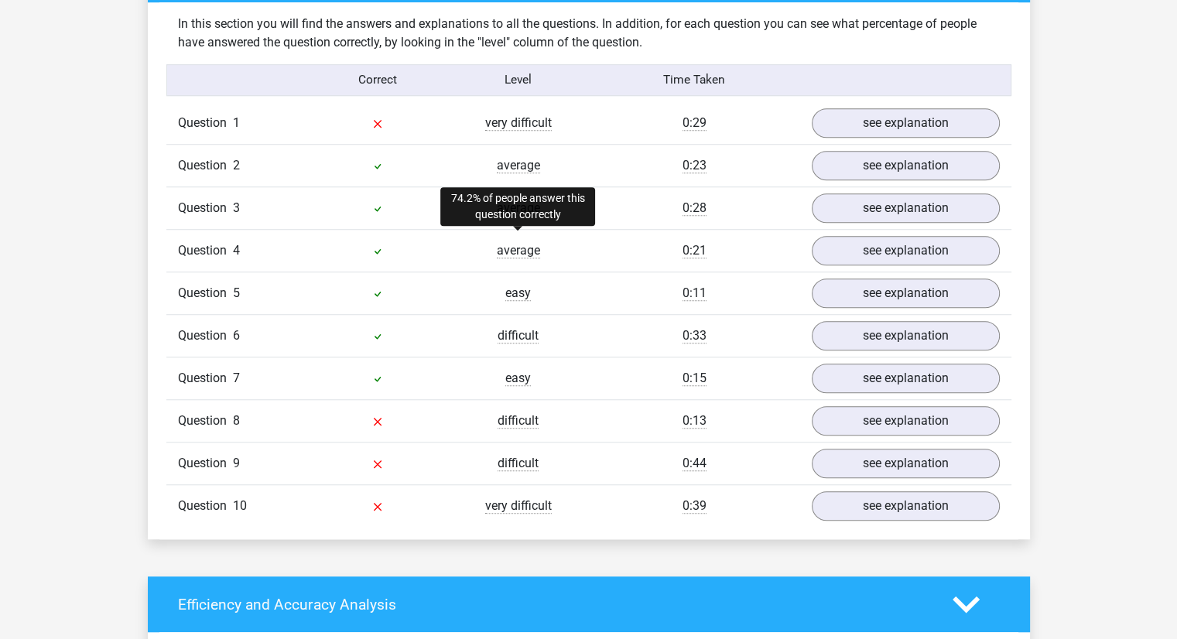
scroll to position [1210, 0]
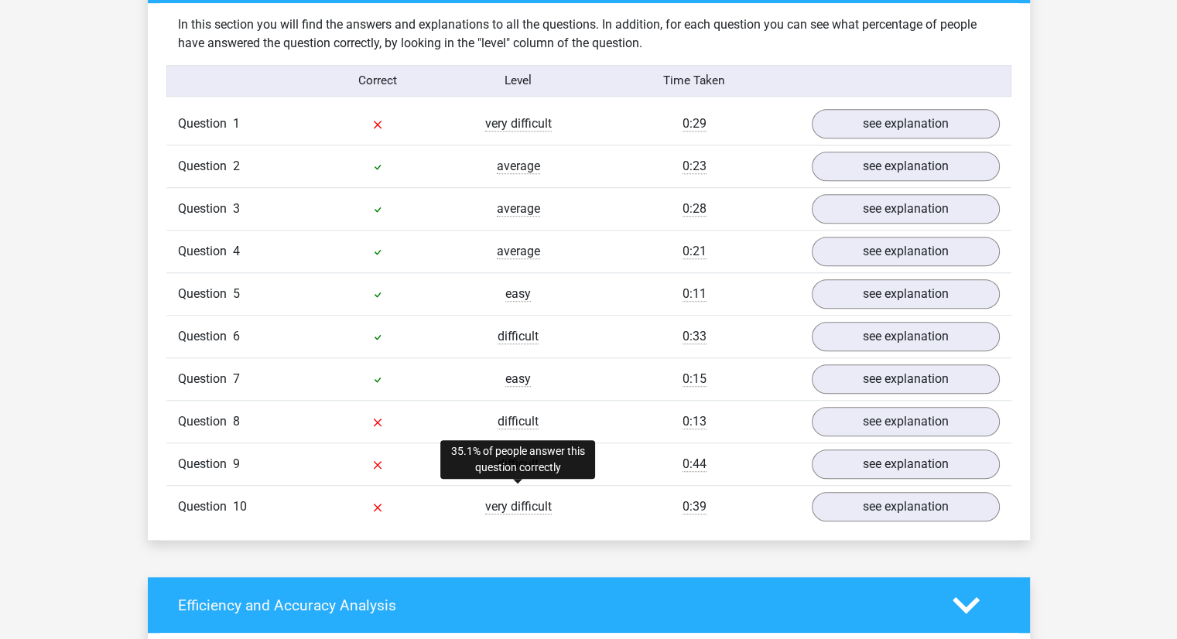
click at [513, 499] on span "very difficult" at bounding box center [518, 506] width 67 height 15
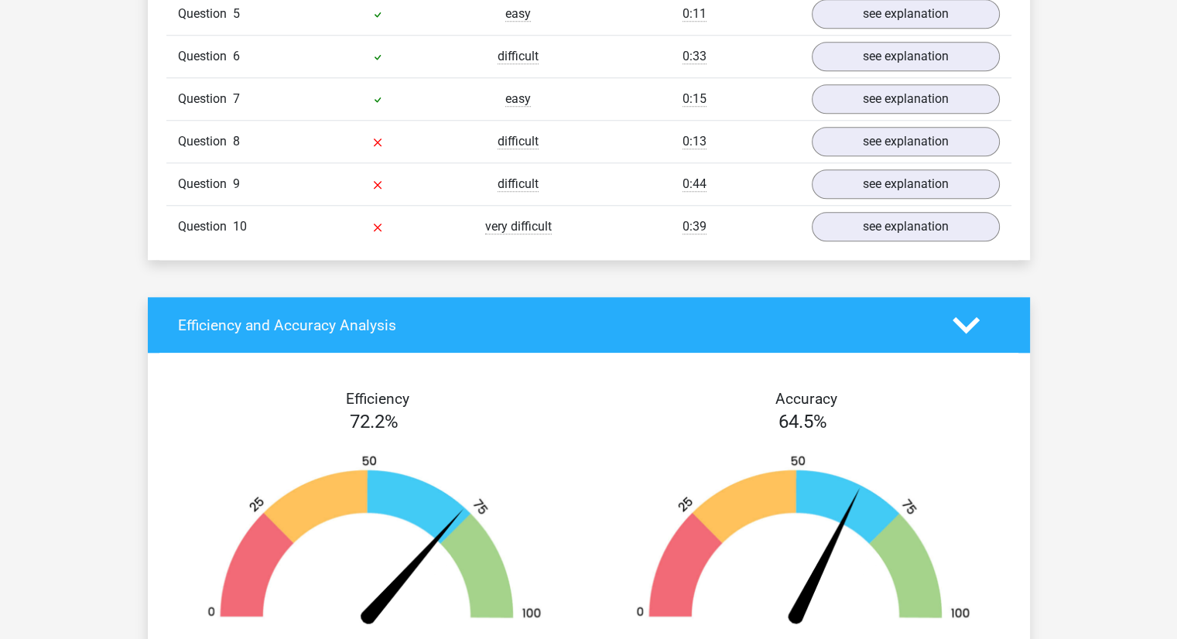
scroll to position [1485, 0]
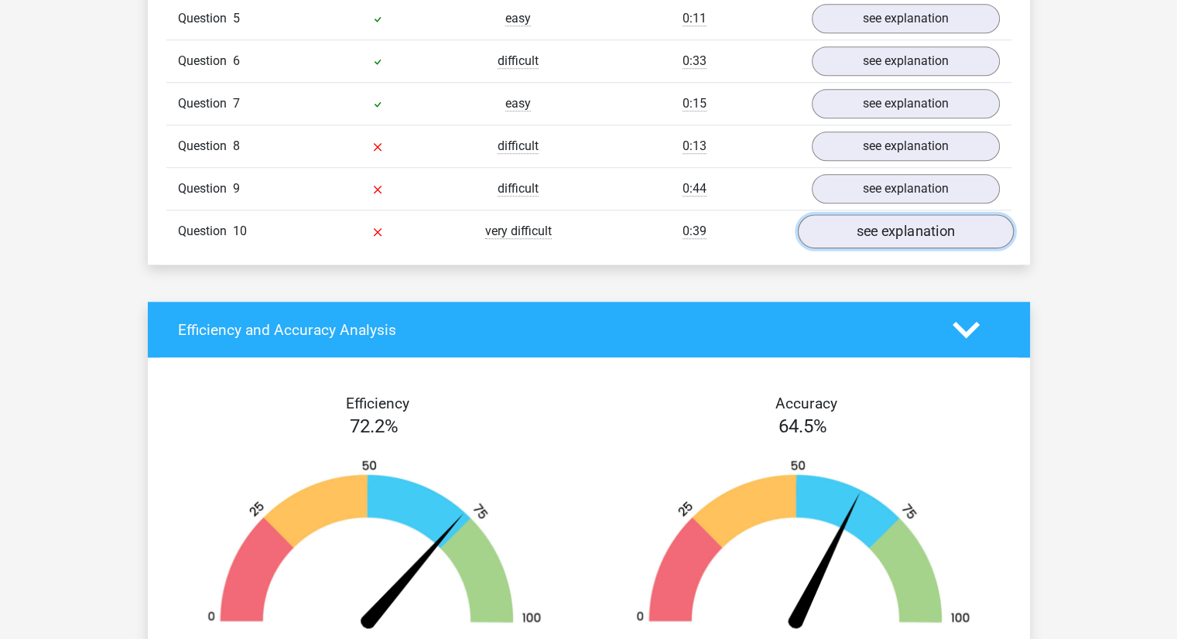
click at [869, 226] on link "see explanation" at bounding box center [905, 231] width 216 height 34
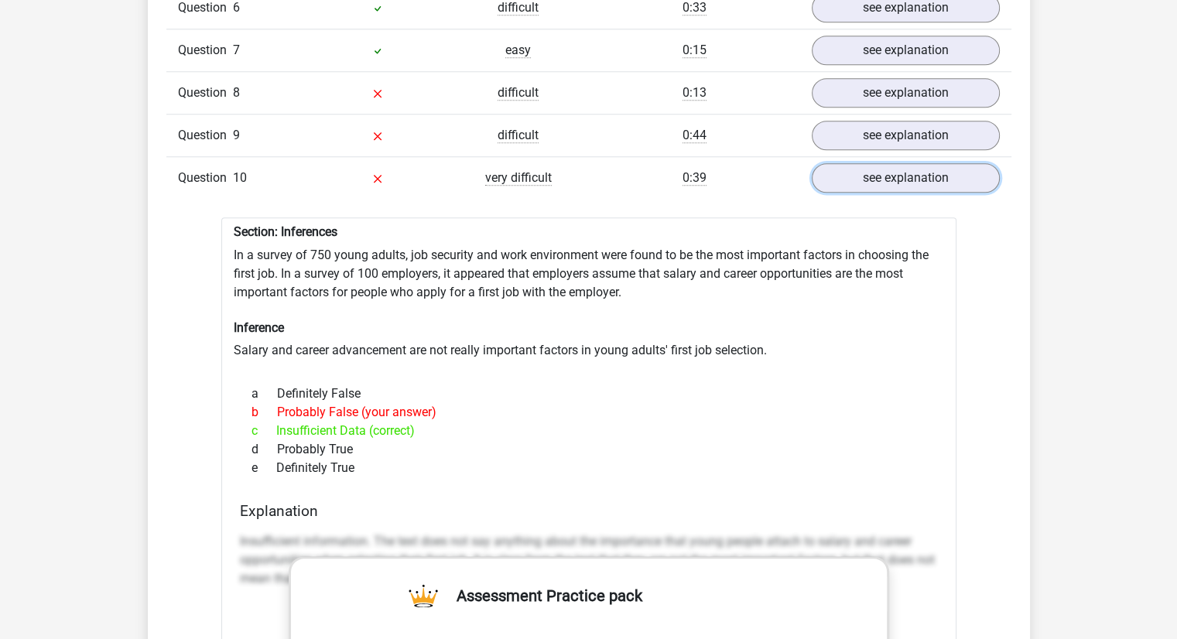
scroll to position [1533, 0]
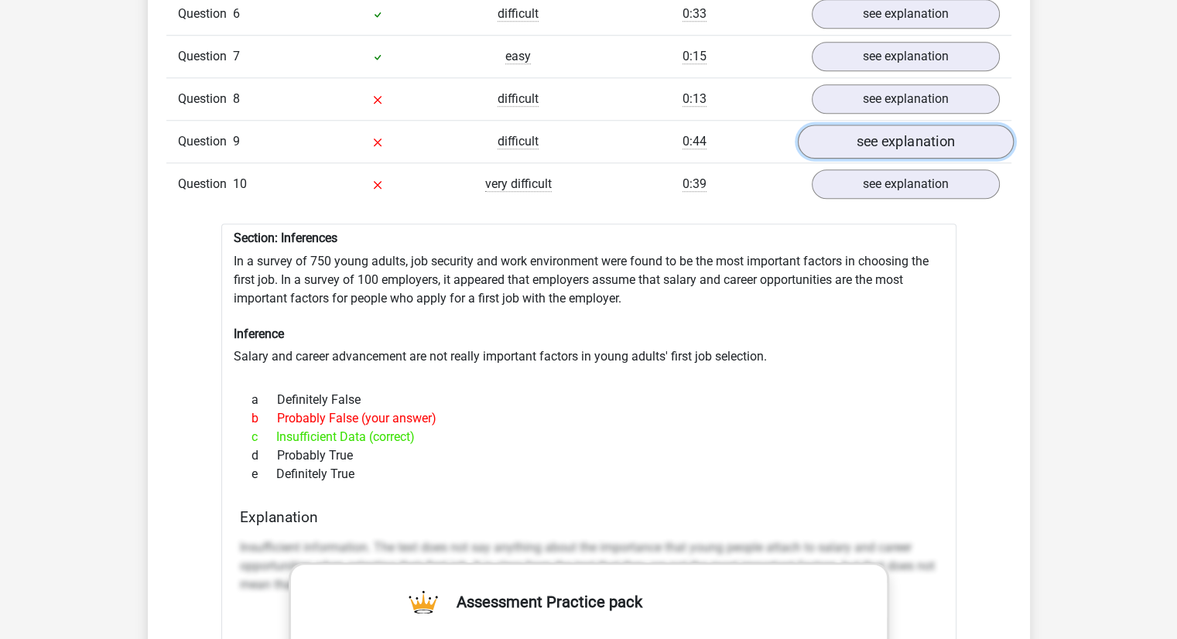
click at [902, 130] on link "see explanation" at bounding box center [905, 142] width 216 height 34
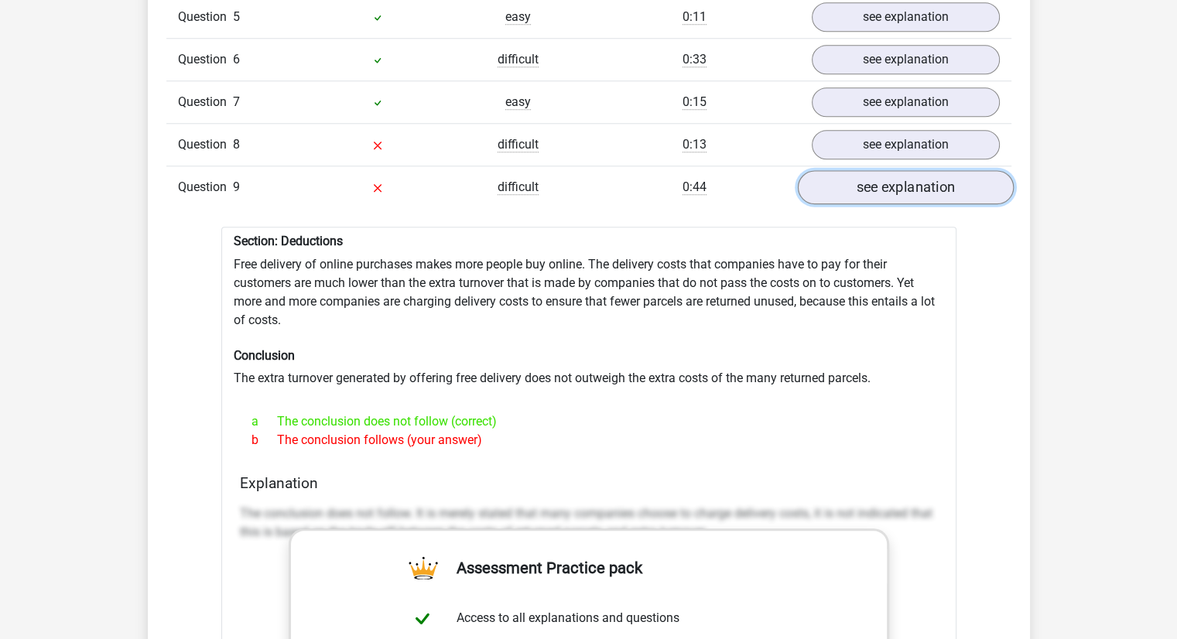
scroll to position [1486, 0]
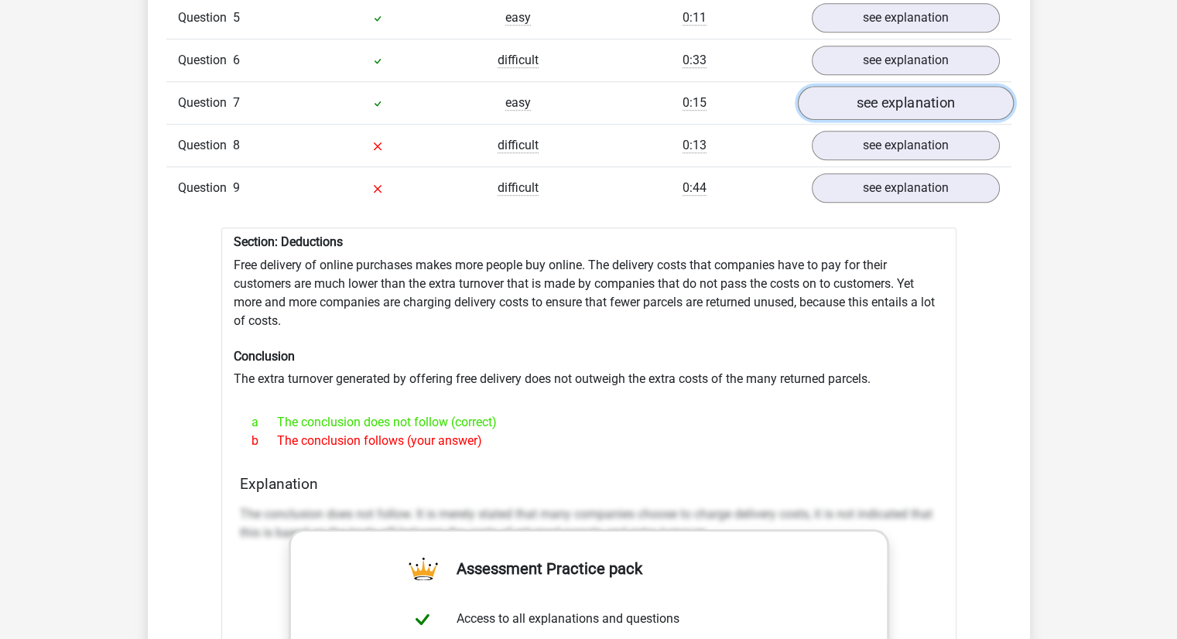
click at [904, 86] on link "see explanation" at bounding box center [905, 103] width 216 height 34
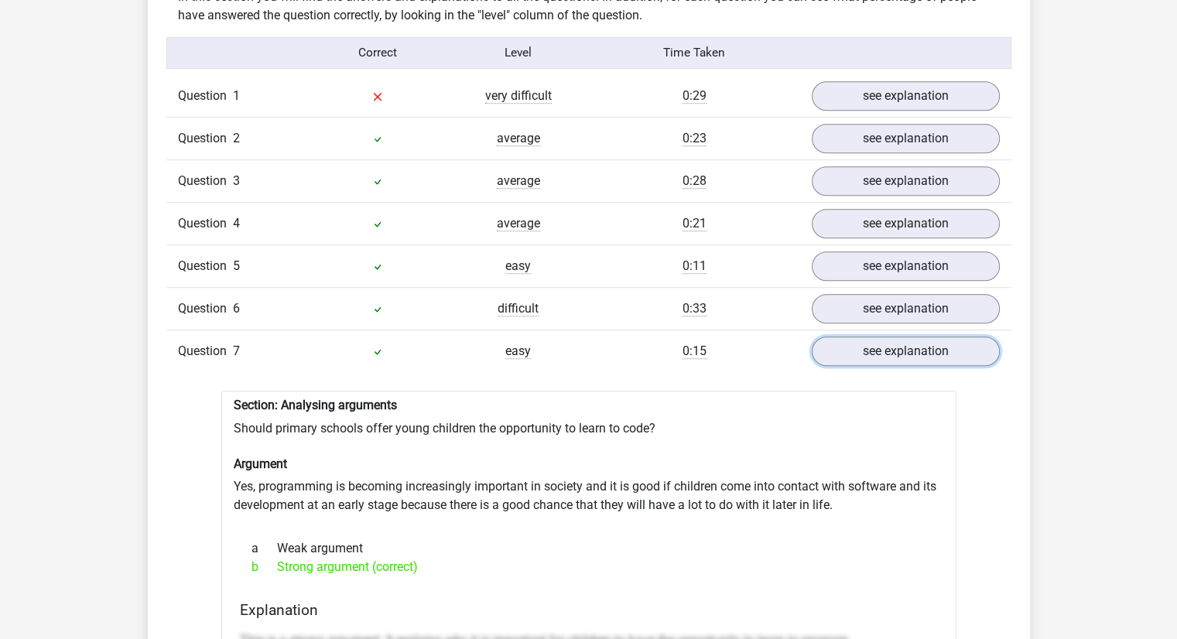
scroll to position [1235, 0]
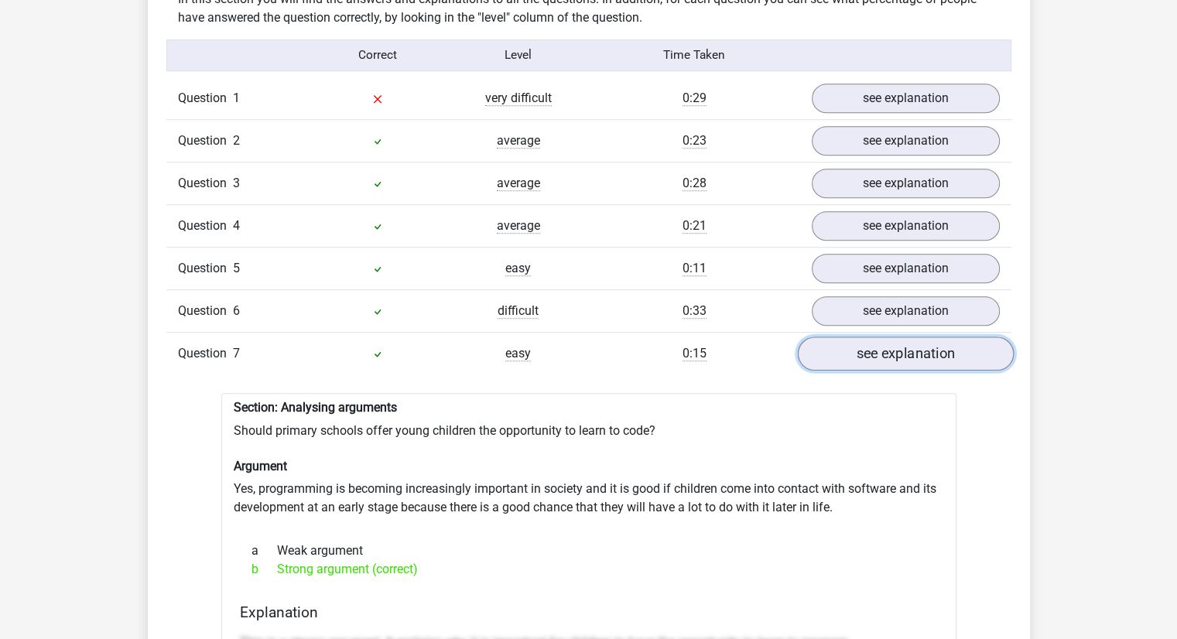
click at [839, 338] on link "see explanation" at bounding box center [905, 354] width 216 height 34
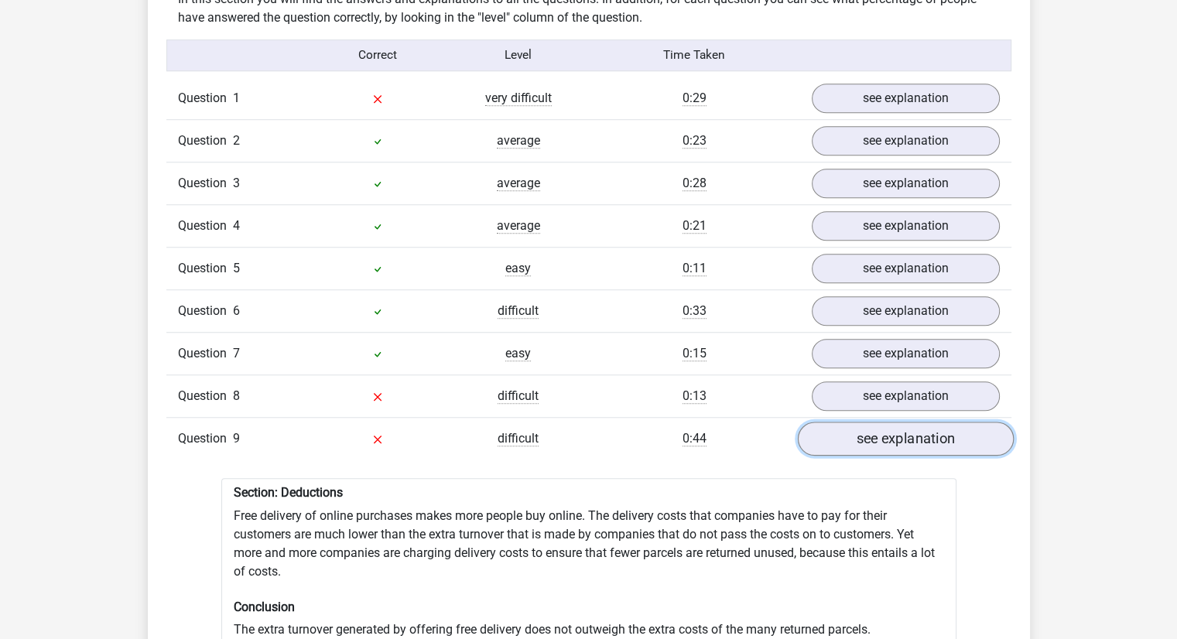
click at [829, 430] on link "see explanation" at bounding box center [905, 439] width 216 height 34
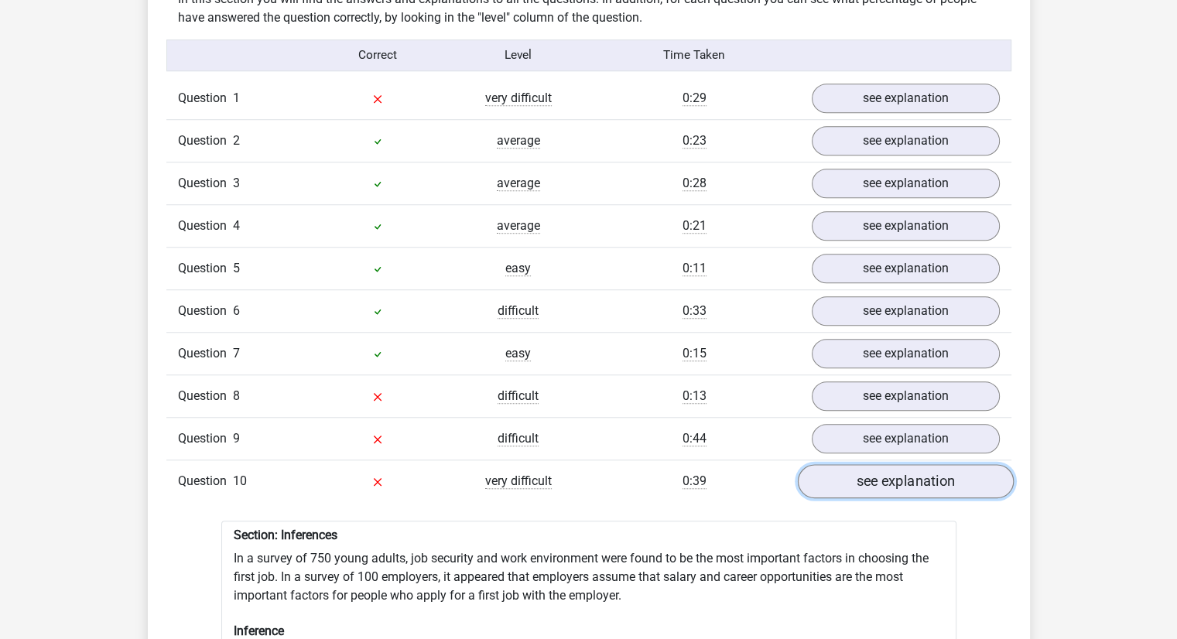
click at [836, 475] on link "see explanation" at bounding box center [905, 481] width 216 height 34
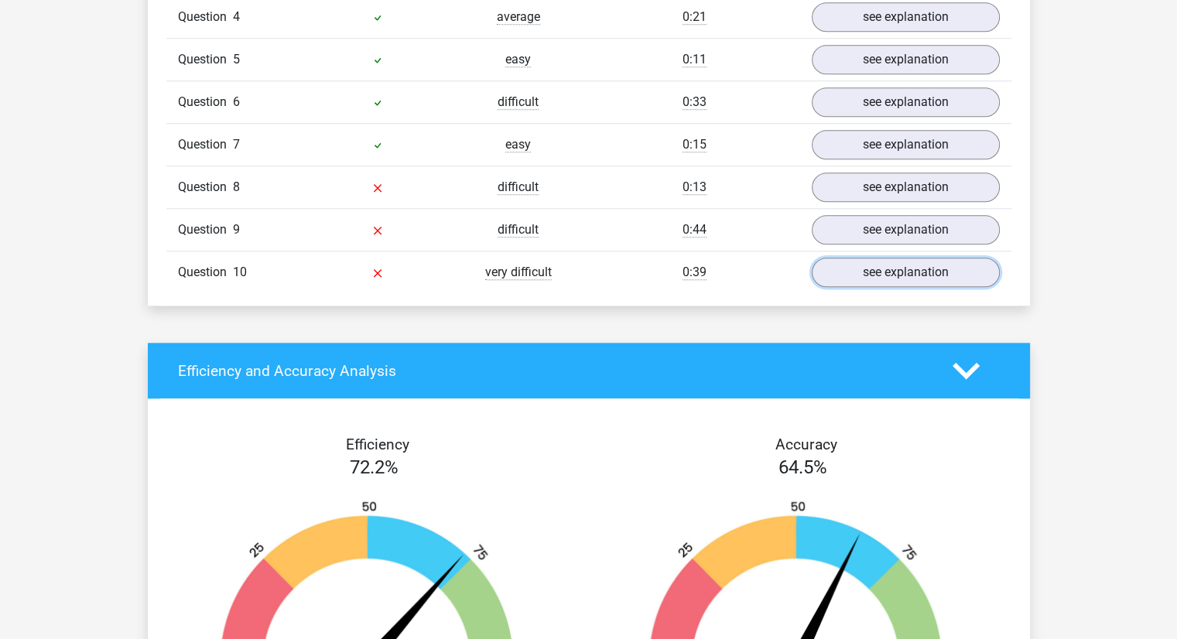
scroll to position [1444, 0]
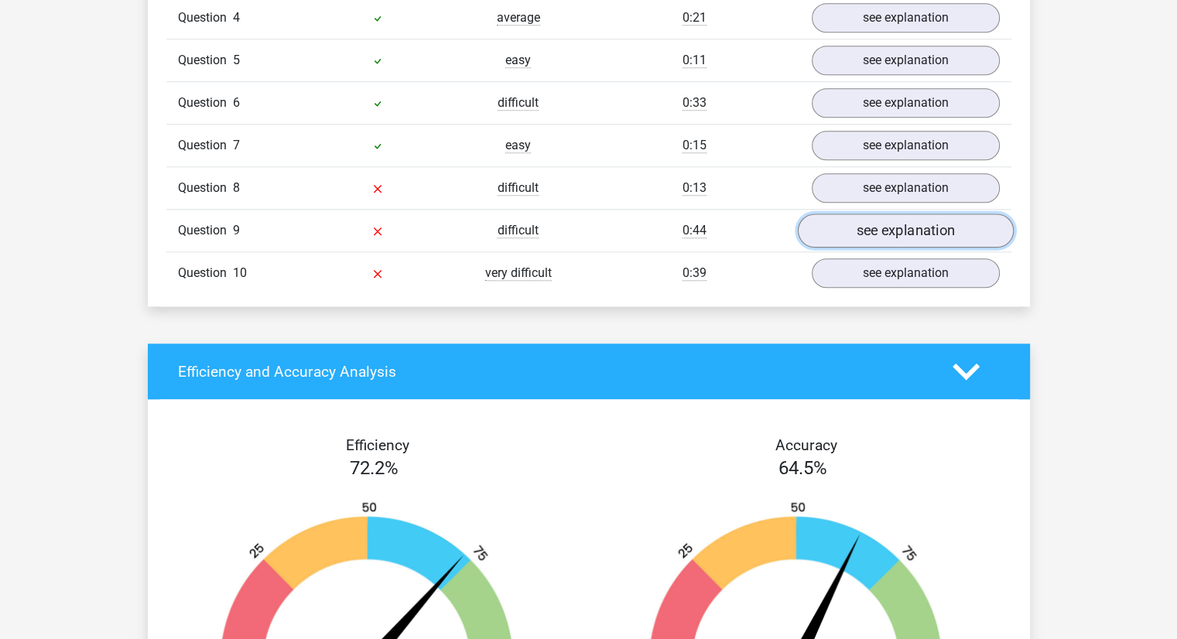
click at [856, 214] on link "see explanation" at bounding box center [905, 231] width 216 height 34
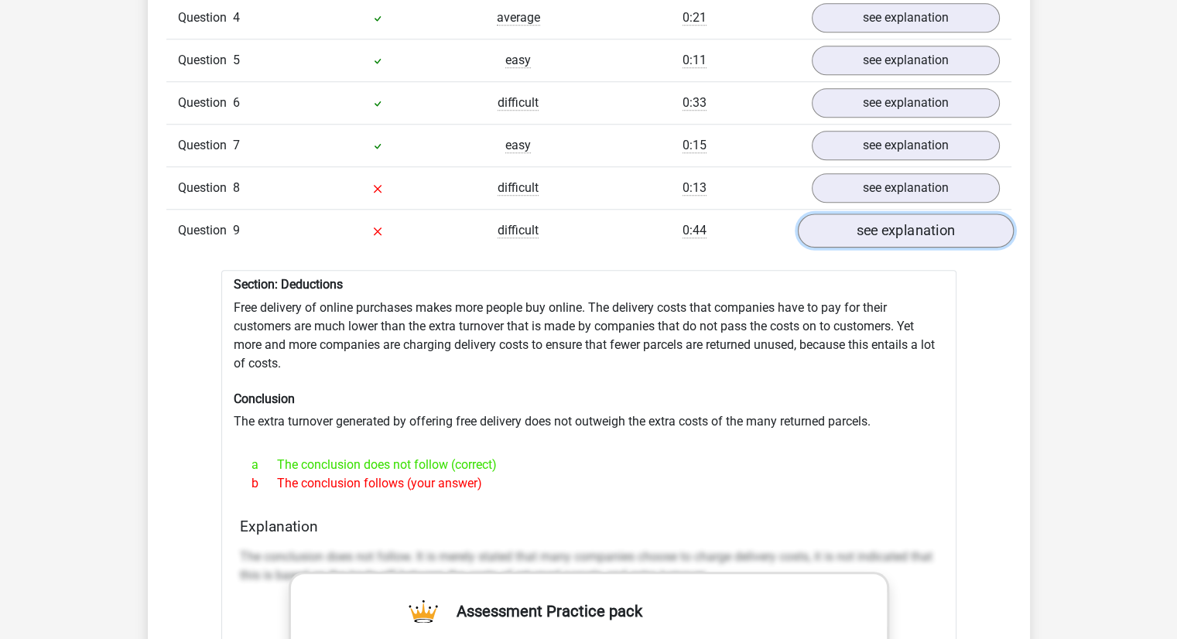
click at [858, 214] on link "see explanation" at bounding box center [905, 231] width 216 height 34
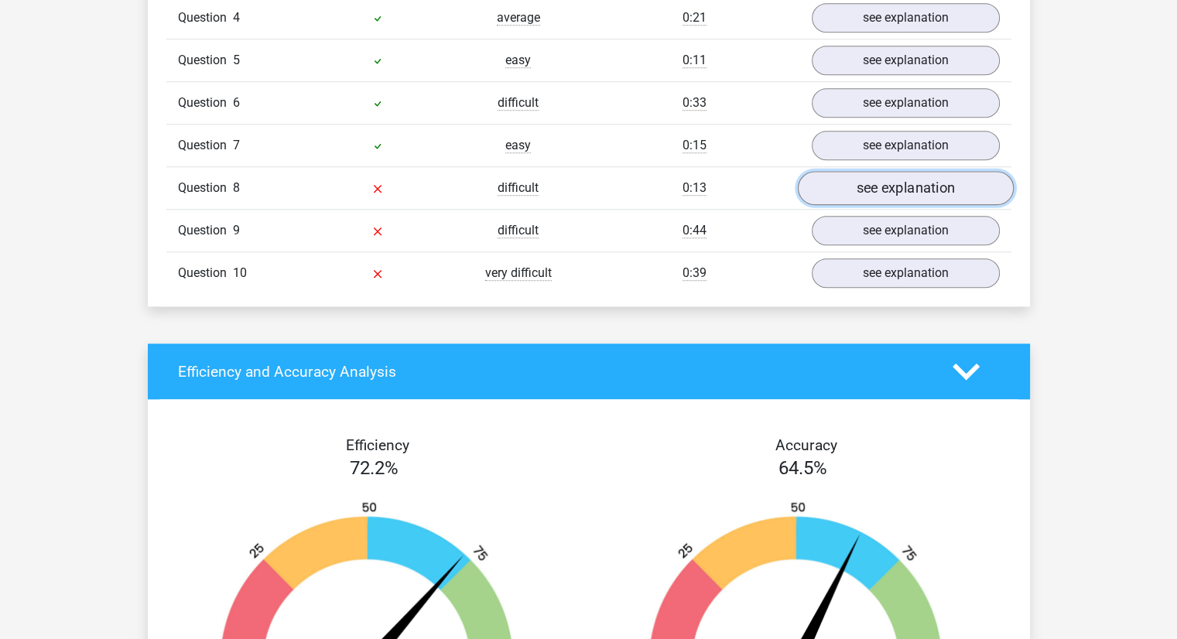
click at [879, 171] on link "see explanation" at bounding box center [905, 188] width 216 height 34
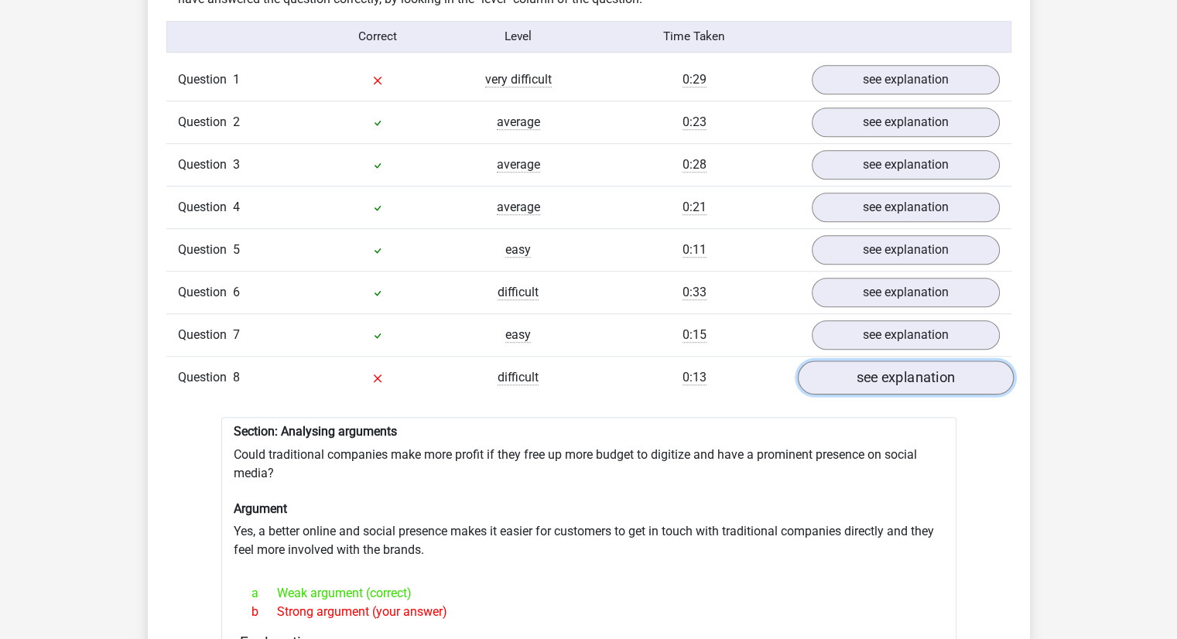
scroll to position [1235, 0]
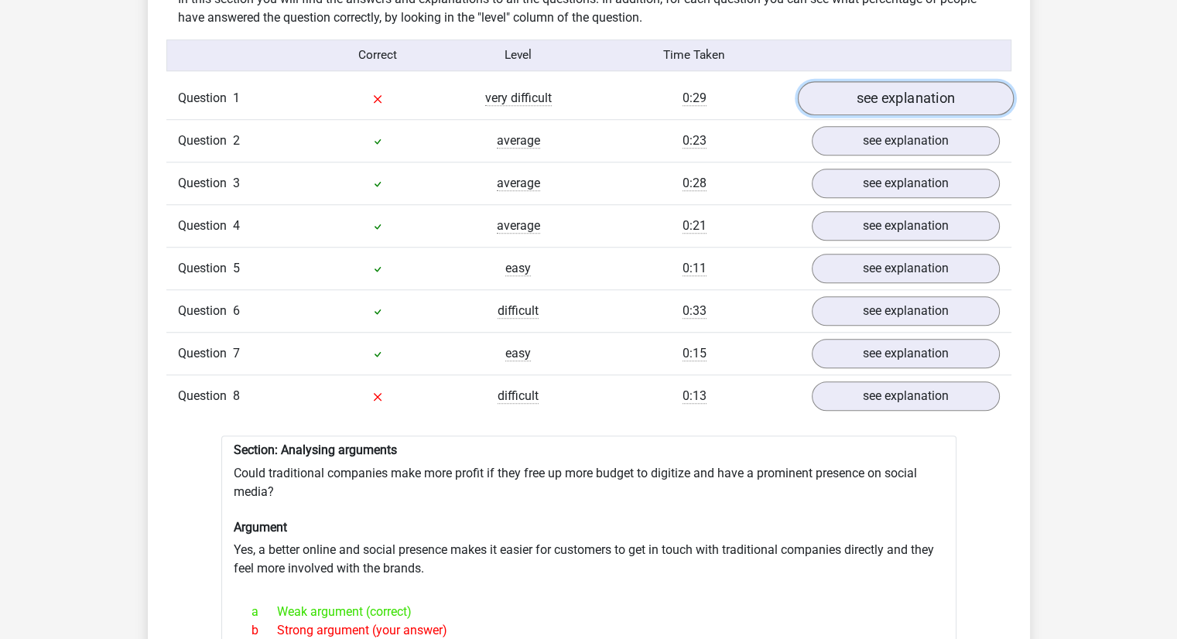
click at [884, 85] on link "see explanation" at bounding box center [905, 98] width 216 height 34
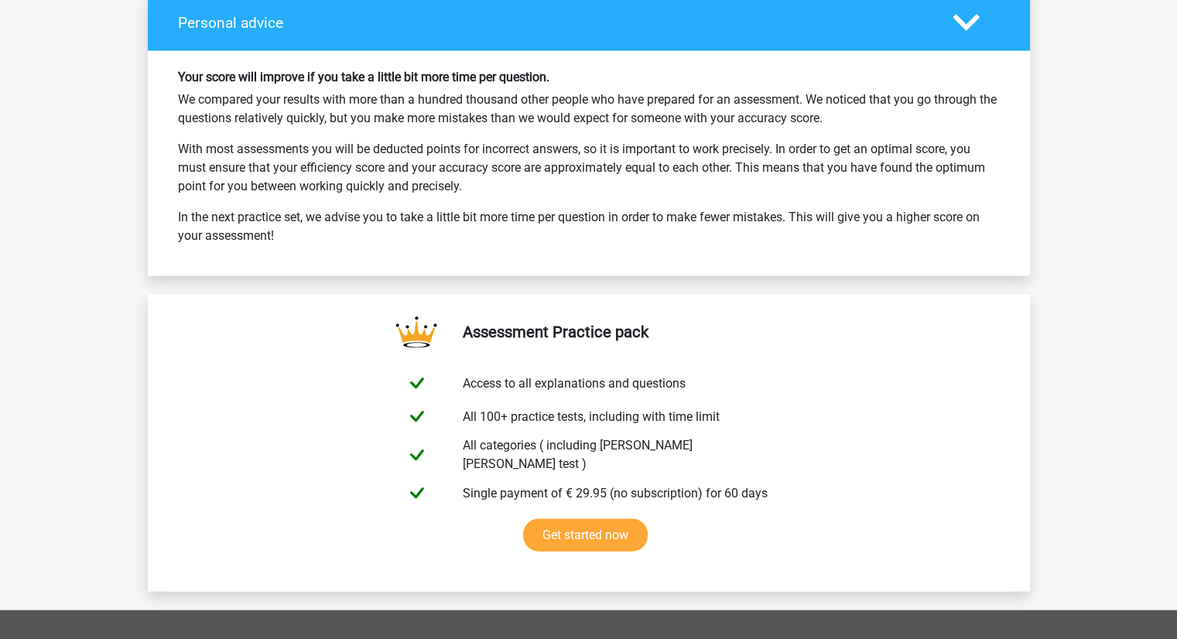
scroll to position [3133, 0]
